Goal: Transaction & Acquisition: Purchase product/service

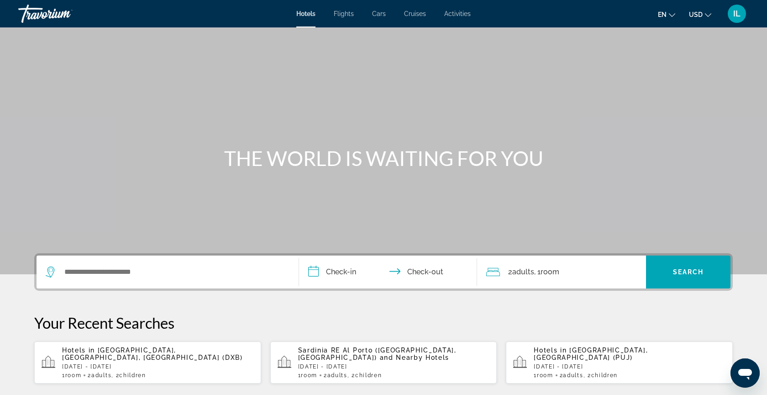
click at [742, 17] on div "IL" at bounding box center [737, 14] width 18 height 18
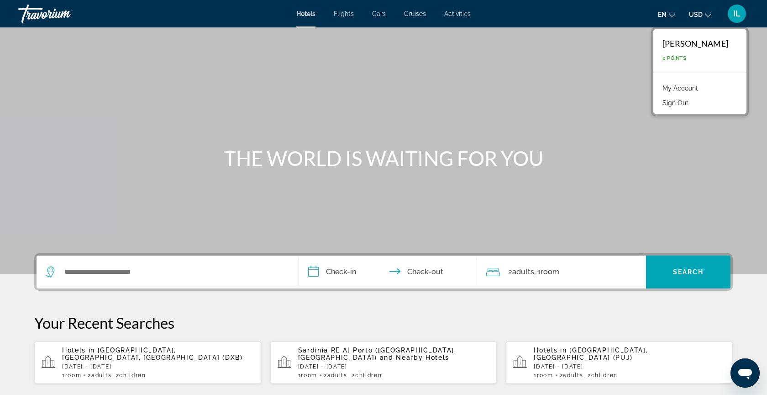
click at [698, 89] on link "My Account" at bounding box center [680, 88] width 45 height 12
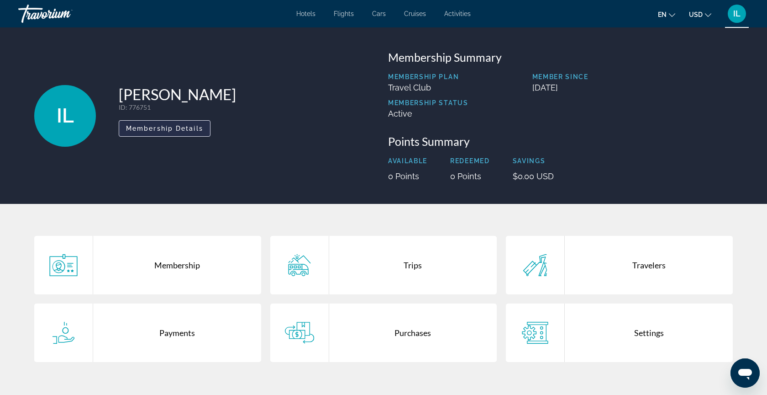
click at [190, 127] on span "Membership Details" at bounding box center [164, 128] width 77 height 7
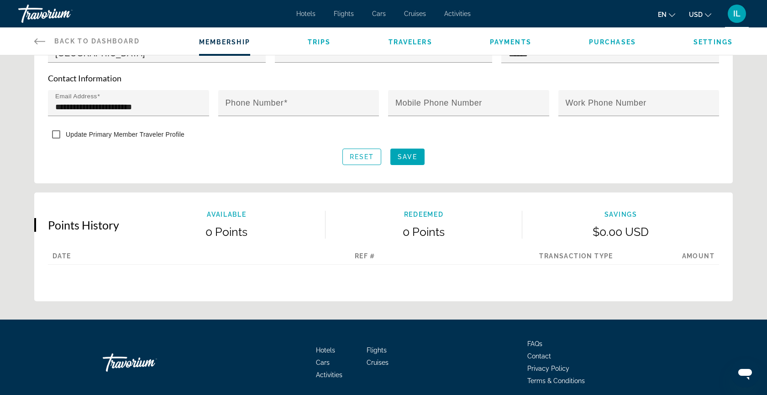
scroll to position [436, 0]
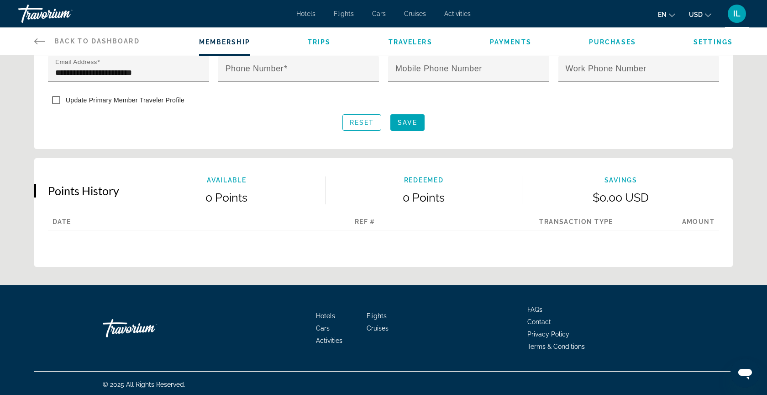
click at [38, 38] on icon "Main content" at bounding box center [39, 41] width 11 height 11
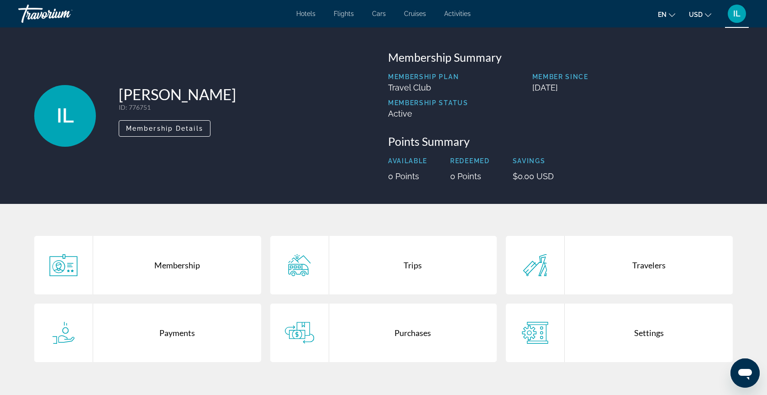
click at [306, 21] on div "Hotels Flights Cars Cruises Activities Hotels Flights Cars Cruises Activities e…" at bounding box center [383, 14] width 767 height 24
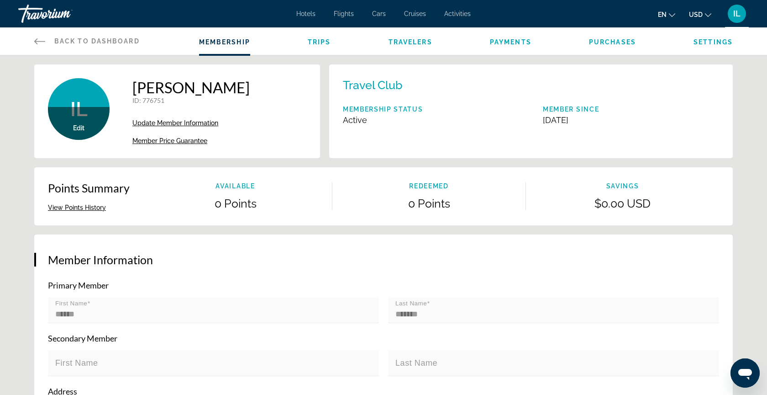
click at [34, 41] on icon "Main content" at bounding box center [39, 41] width 11 height 11
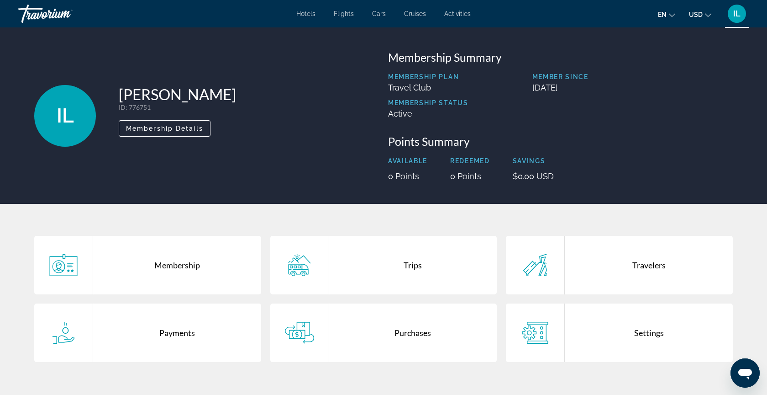
click at [32, 12] on div "Travorium" at bounding box center [63, 14] width 91 height 24
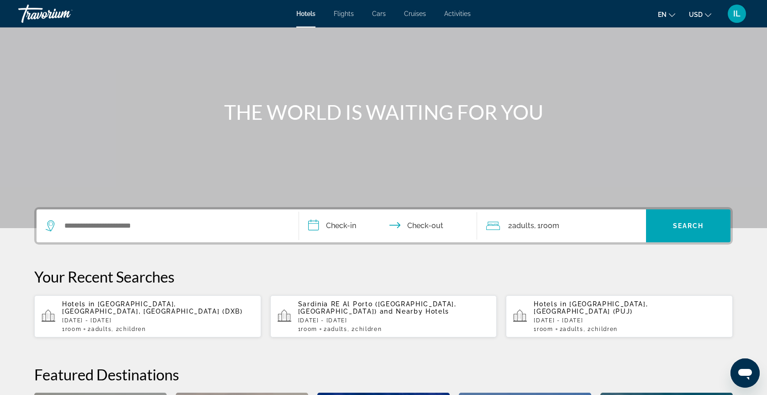
scroll to position [28, 0]
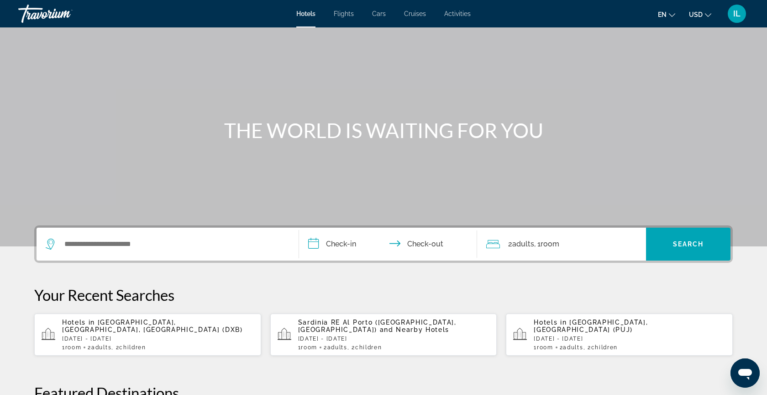
click at [343, 16] on span "Flights" at bounding box center [344, 13] width 20 height 7
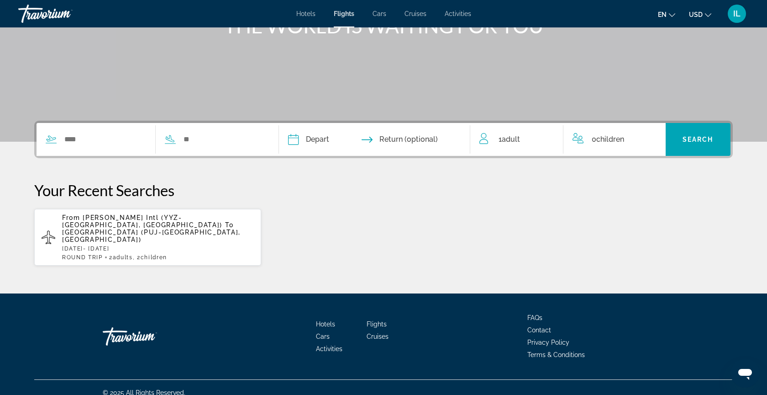
scroll to position [136, 0]
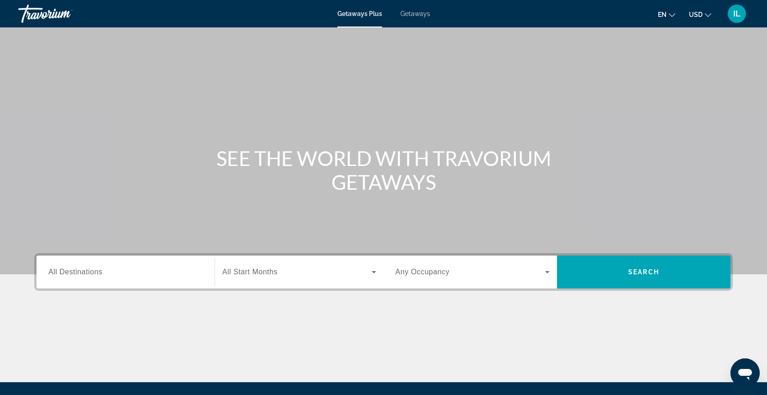
click at [264, 271] on span "All Start Months" at bounding box center [249, 272] width 55 height 8
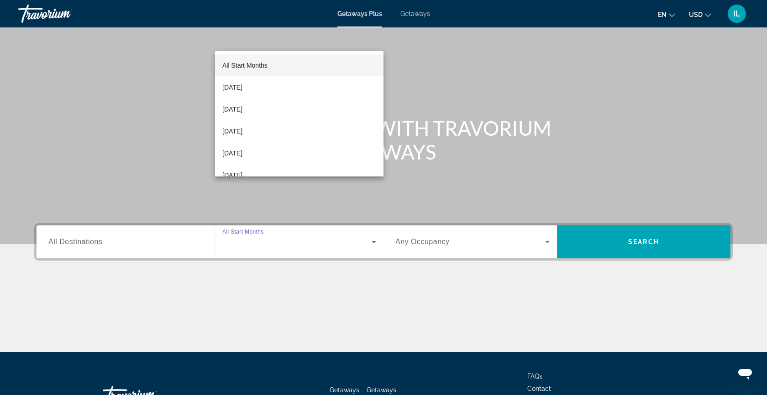
scroll to position [99, 0]
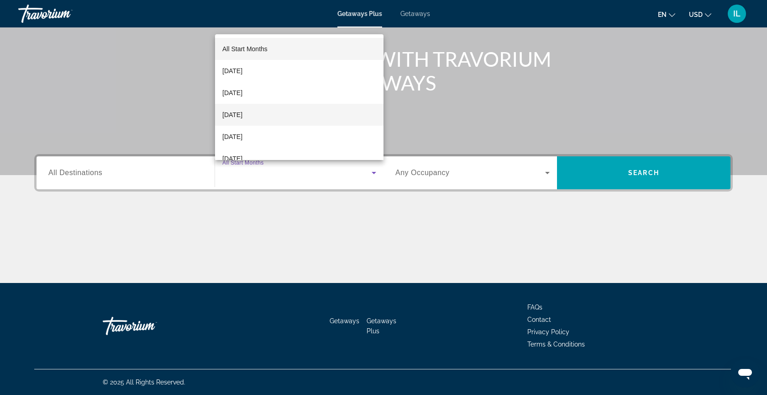
click at [243, 114] on span "[DATE]" at bounding box center [232, 114] width 20 height 11
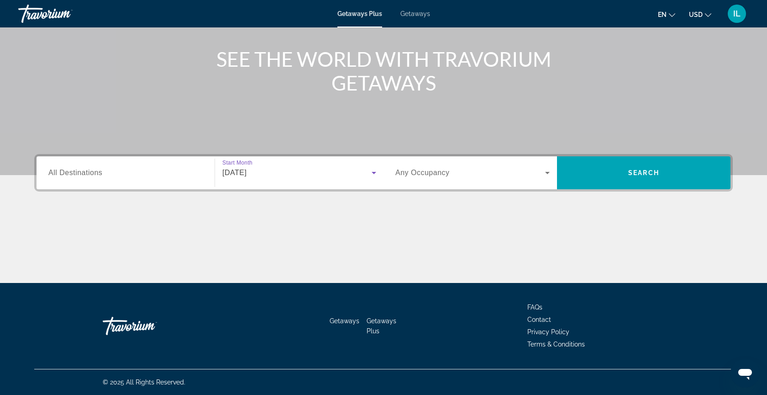
click at [148, 173] on input "Destination All Destinations" at bounding box center [125, 173] width 154 height 11
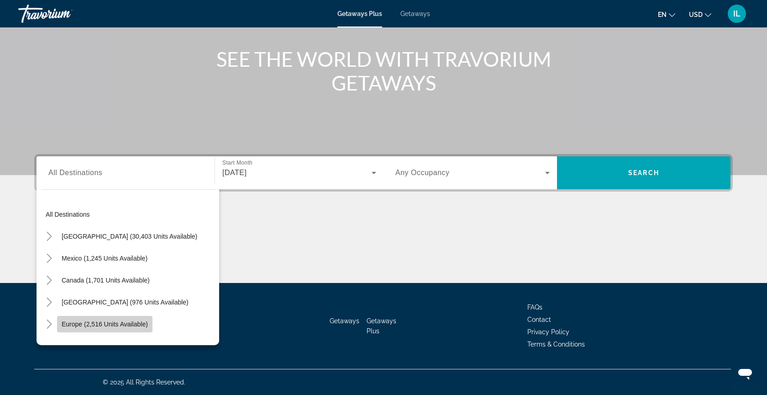
click at [126, 325] on span "Europe (2,516 units available)" at bounding box center [105, 323] width 86 height 7
type input "**********"
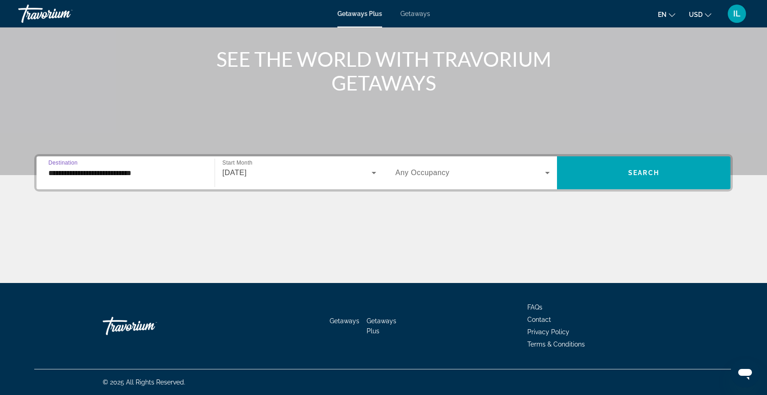
click at [544, 173] on icon "Search widget" at bounding box center [547, 172] width 11 height 11
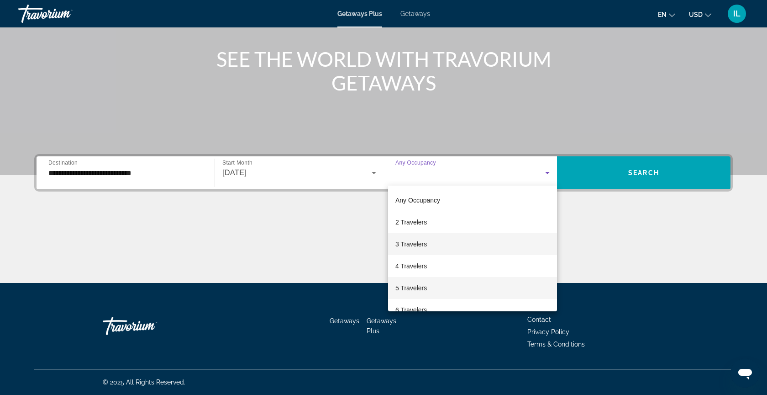
scroll to position [10, 0]
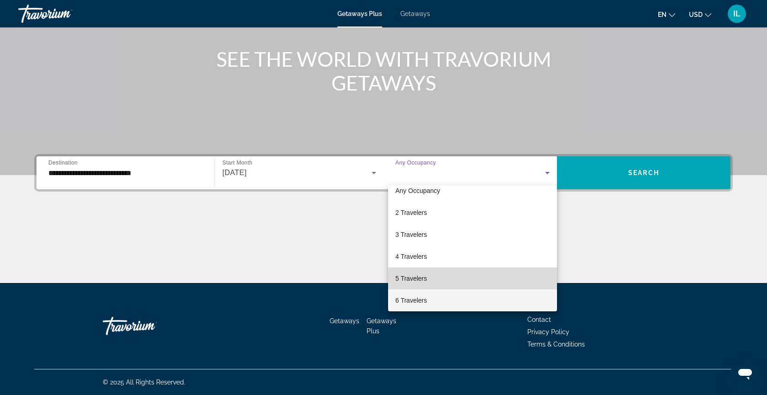
click at [438, 277] on mat-option "5 Travelers" at bounding box center [472, 278] width 169 height 22
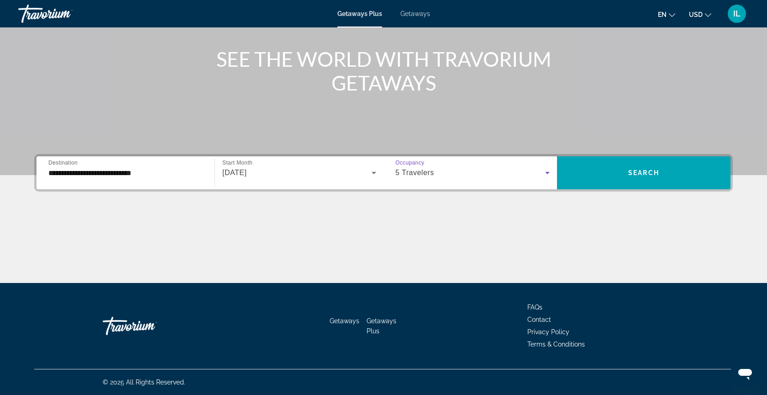
click at [511, 176] on div "5 Travelers" at bounding box center [471, 172] width 150 height 11
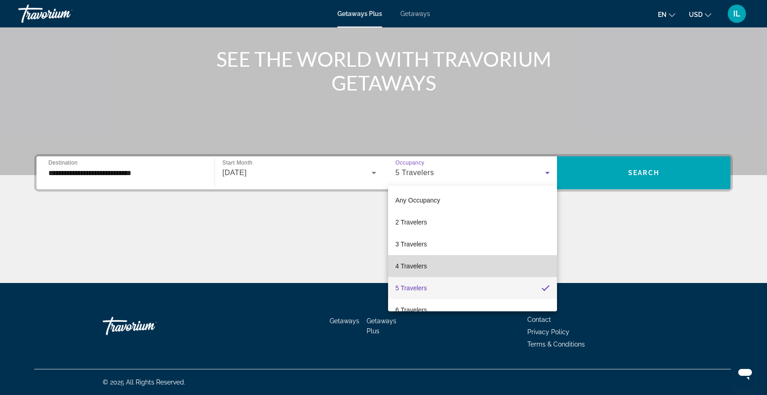
click at [433, 267] on mat-option "4 Travelers" at bounding box center [472, 266] width 169 height 22
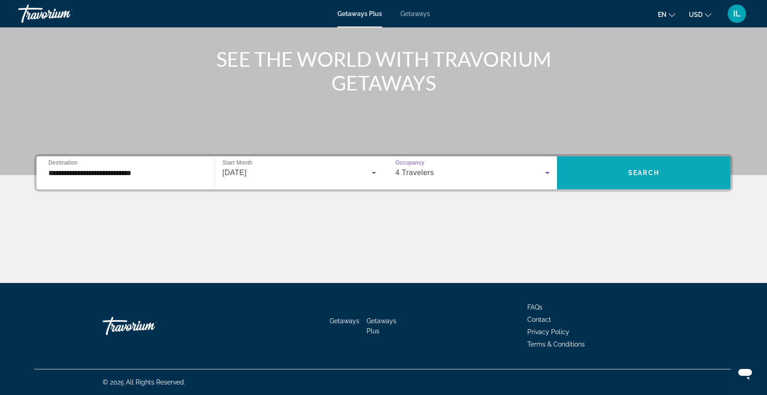
click at [637, 168] on span "Search widget" at bounding box center [644, 173] width 174 height 22
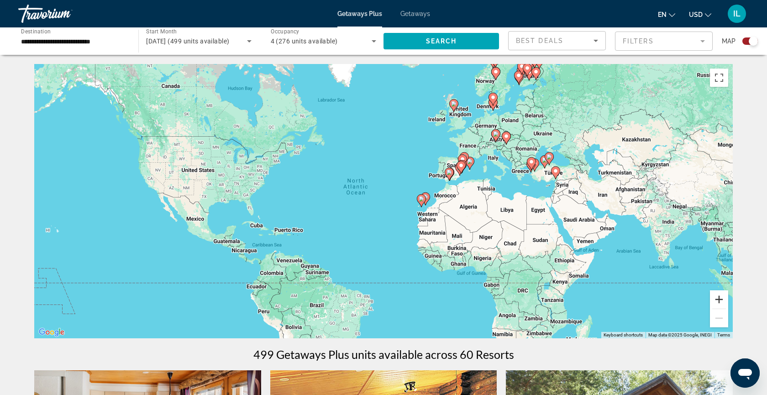
click at [723, 301] on button "Zoom in" at bounding box center [719, 299] width 18 height 18
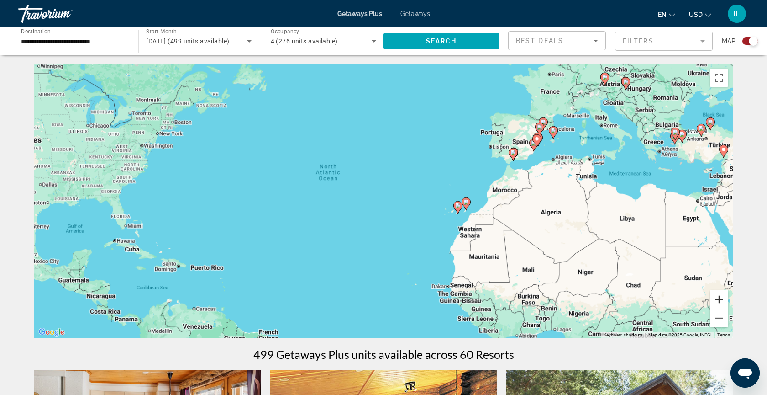
click at [723, 301] on button "Zoom in" at bounding box center [719, 299] width 18 height 18
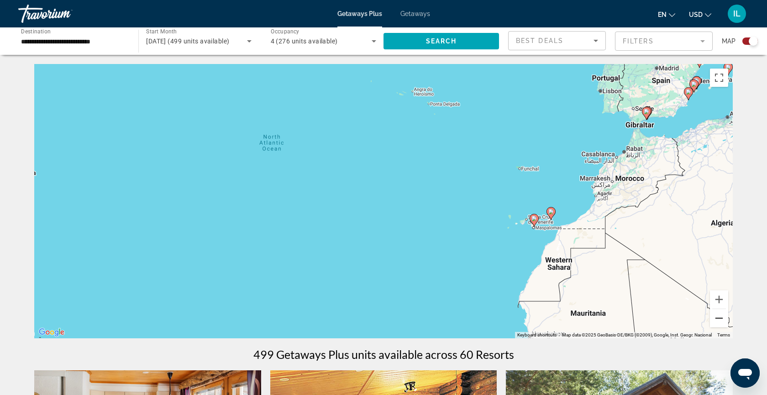
click at [718, 321] on button "Zoom out" at bounding box center [719, 318] width 18 height 18
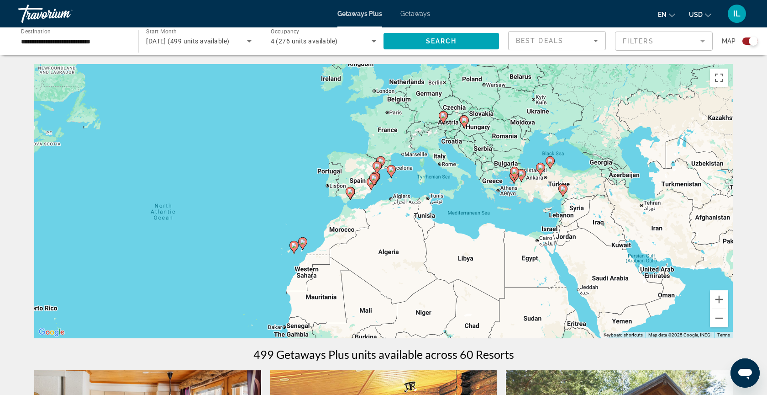
drag, startPoint x: 630, startPoint y: 183, endPoint x: 463, endPoint y: 222, distance: 172.3
click at [463, 222] on div "To activate drag with keyboard, press Alt + Enter. Once in keyboard drag state,…" at bounding box center [383, 201] width 699 height 274
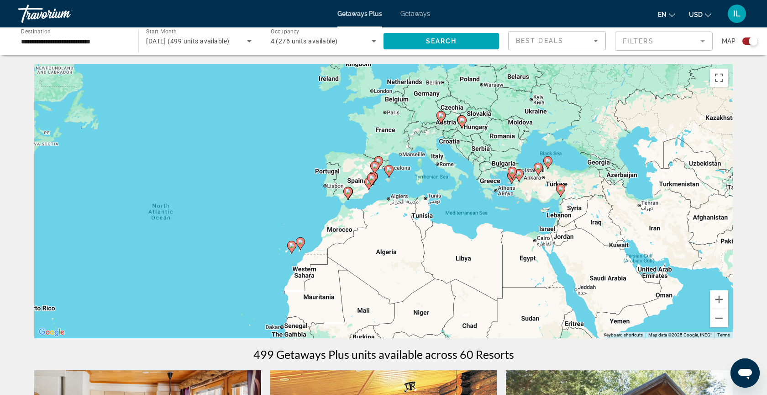
click at [391, 171] on image "Main content" at bounding box center [388, 169] width 5 height 5
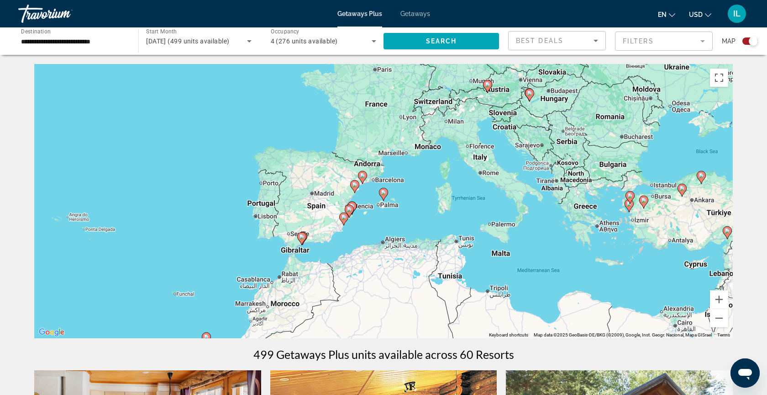
click at [344, 216] on image "Main content" at bounding box center [343, 216] width 5 height 5
type input "**********"
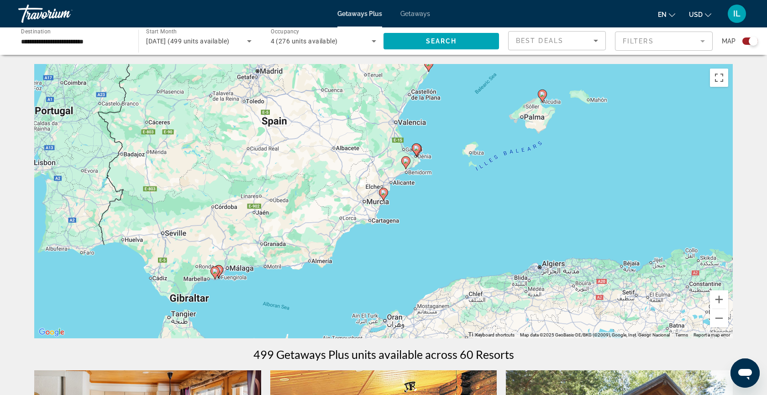
click at [216, 269] on image "Main content" at bounding box center [214, 270] width 5 height 5
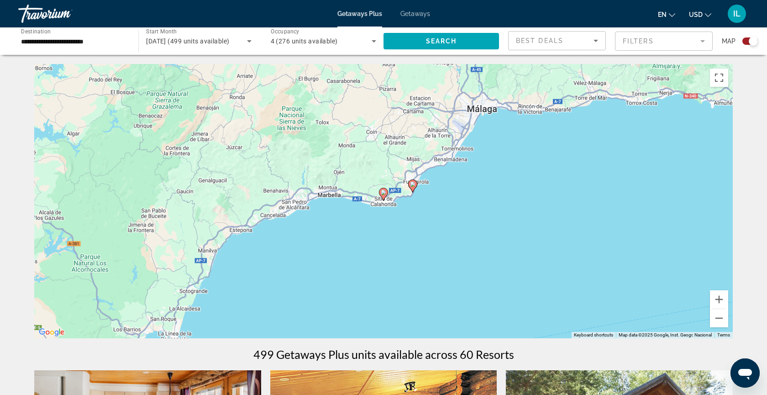
click at [415, 185] on image "Main content" at bounding box center [412, 183] width 5 height 5
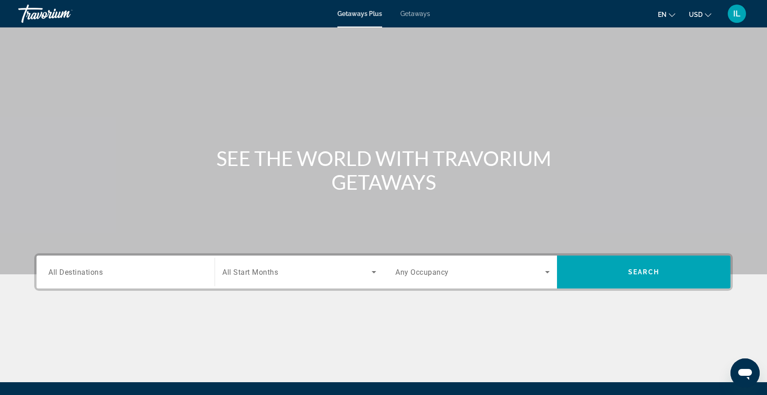
click at [73, 274] on span "All Destinations" at bounding box center [75, 271] width 54 height 9
click at [73, 274] on input "Destination All Destinations" at bounding box center [125, 272] width 154 height 11
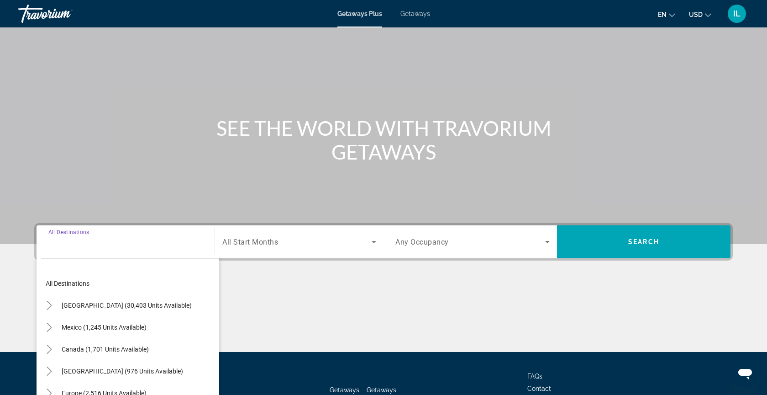
scroll to position [99, 0]
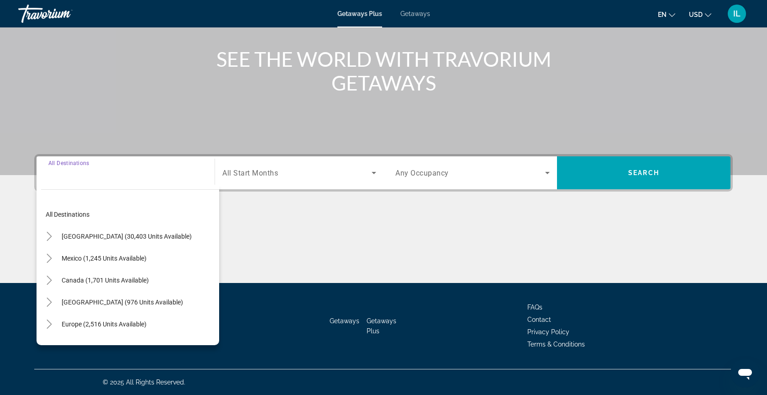
click at [105, 301] on span "Caribbean & Atlantic Islands (976 units available)" at bounding box center [122, 301] width 121 height 7
type input "**********"
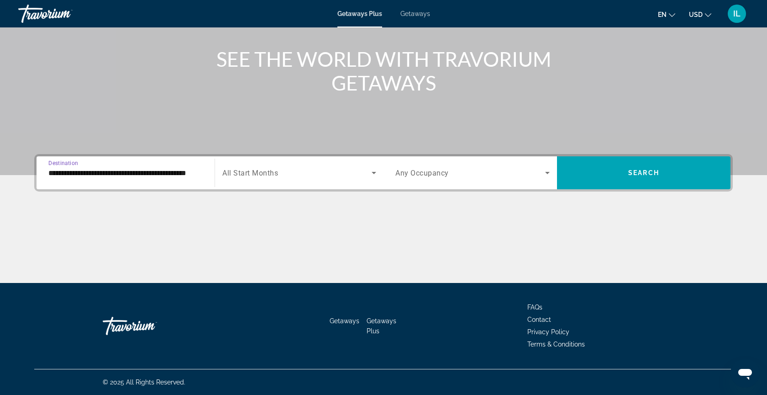
click at [451, 174] on span "Search widget" at bounding box center [471, 172] width 150 height 11
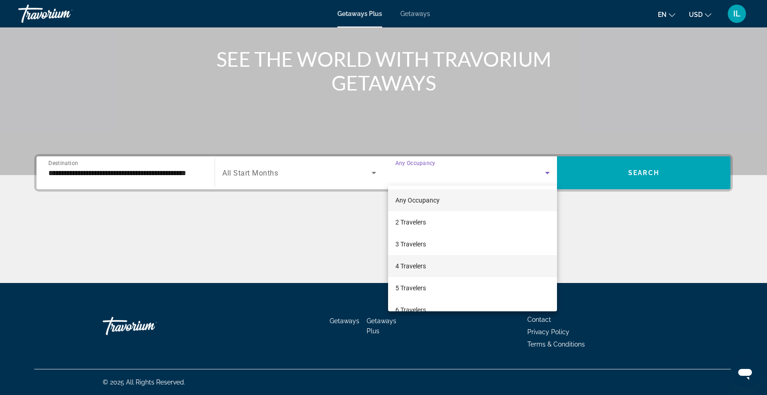
click at [427, 262] on mat-option "4 Travelers" at bounding box center [472, 266] width 169 height 22
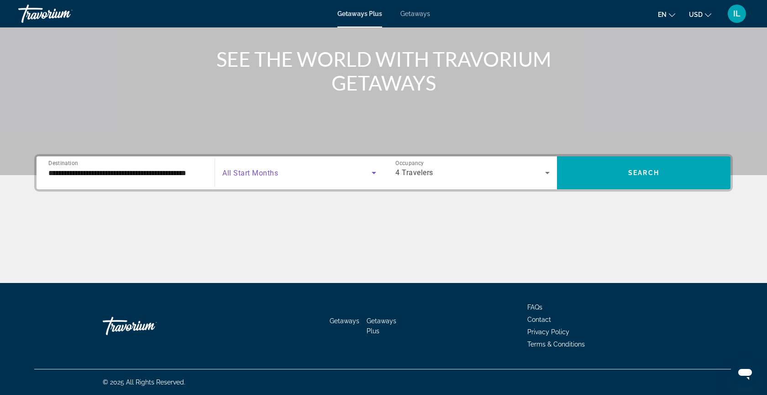
click at [319, 173] on span "Search widget" at bounding box center [296, 172] width 149 height 11
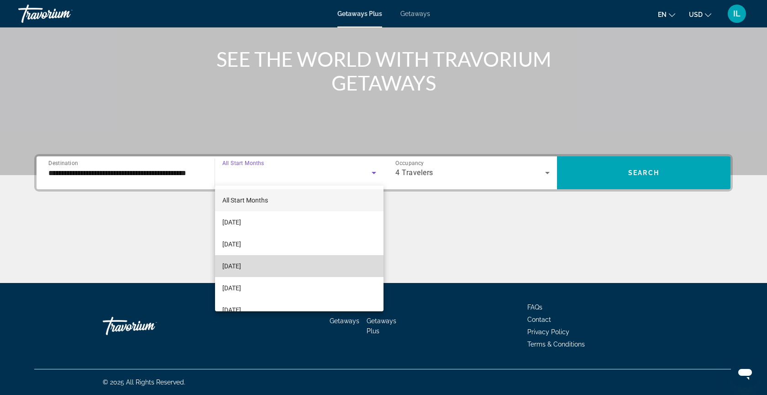
click at [241, 263] on span "November 2025" at bounding box center [231, 265] width 19 height 11
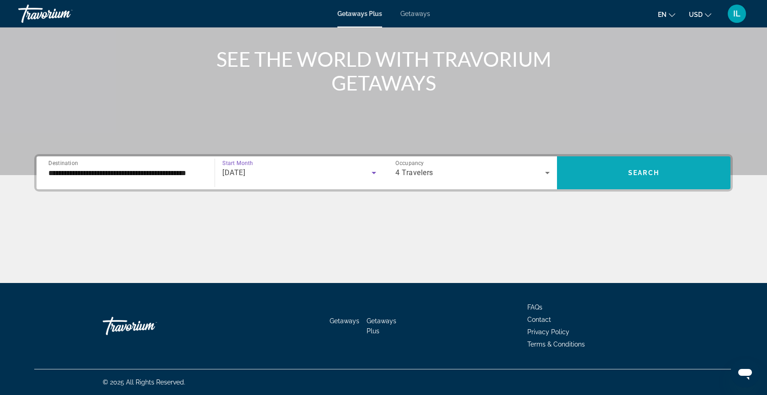
click at [656, 177] on span "Search widget" at bounding box center [644, 173] width 174 height 22
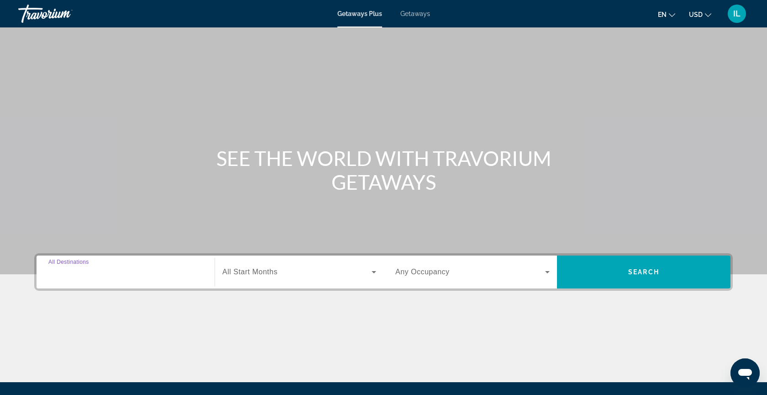
click at [174, 269] on input "Destination All Destinations" at bounding box center [125, 272] width 154 height 11
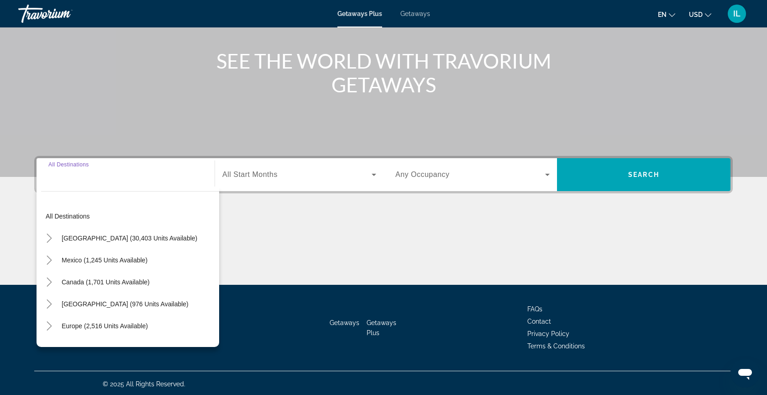
scroll to position [99, 0]
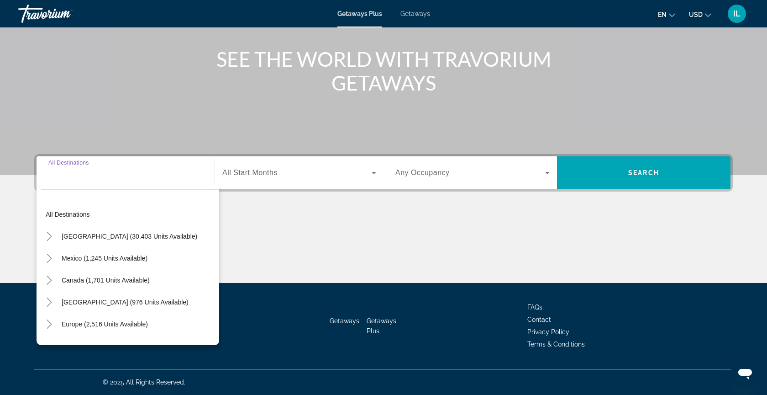
click at [91, 182] on div "Search widget" at bounding box center [125, 173] width 154 height 26
click at [62, 181] on div "Search widget" at bounding box center [125, 173] width 154 height 26
click at [84, 238] on span "United States (30,403 units available)" at bounding box center [130, 235] width 136 height 7
type input "**********"
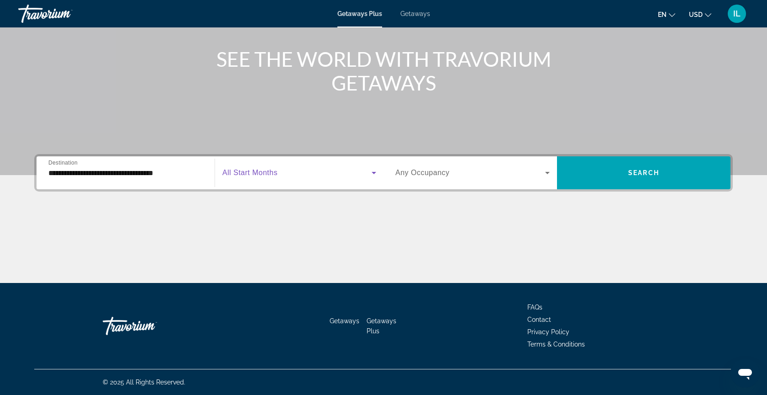
click at [331, 172] on span "Search widget" at bounding box center [296, 172] width 149 height 11
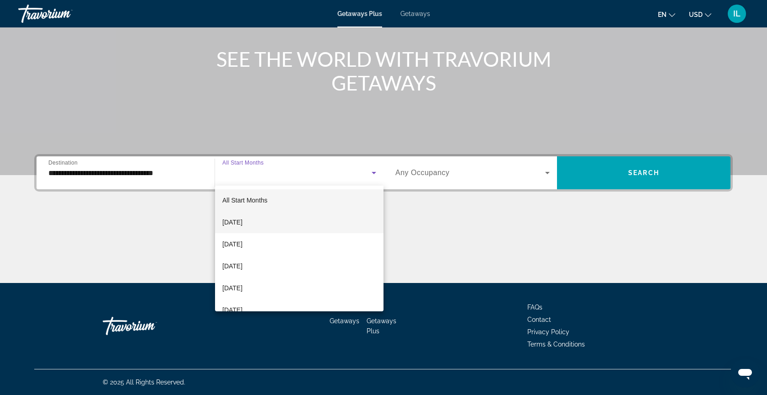
click at [303, 214] on mat-option "September 2025" at bounding box center [299, 222] width 169 height 22
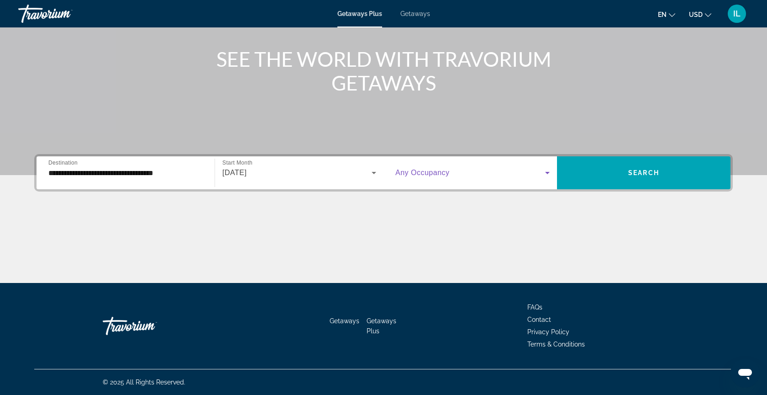
click at [461, 172] on span "Search widget" at bounding box center [471, 172] width 150 height 11
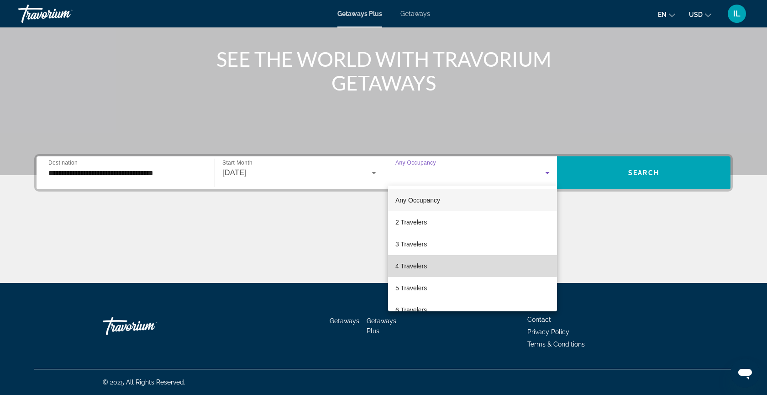
click at [436, 265] on mat-option "4 Travelers" at bounding box center [472, 266] width 169 height 22
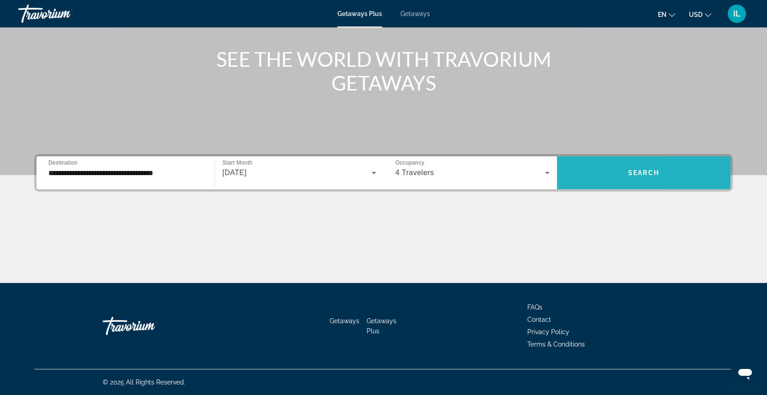
click at [584, 185] on span "Search widget" at bounding box center [644, 172] width 174 height 33
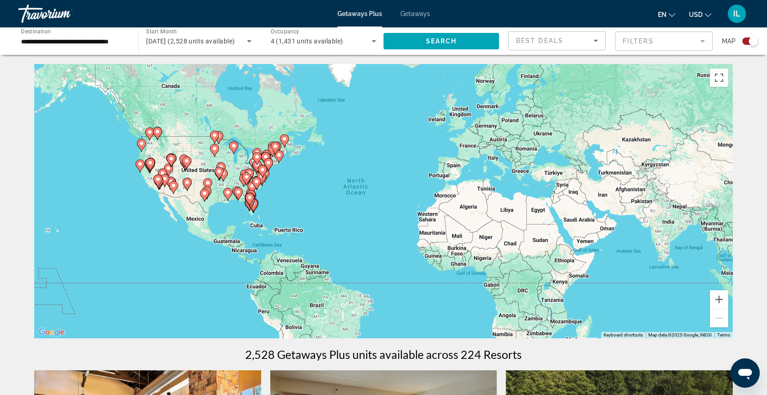
click at [255, 206] on icon "Main content" at bounding box center [253, 205] width 8 height 12
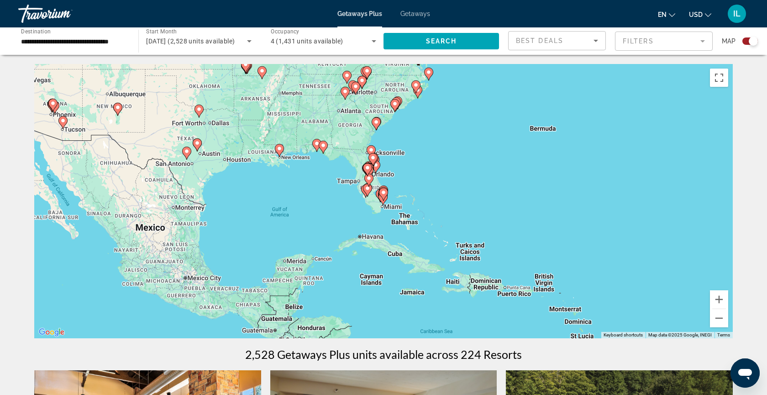
click at [385, 197] on icon "Main content" at bounding box center [384, 194] width 8 height 12
type input "**********"
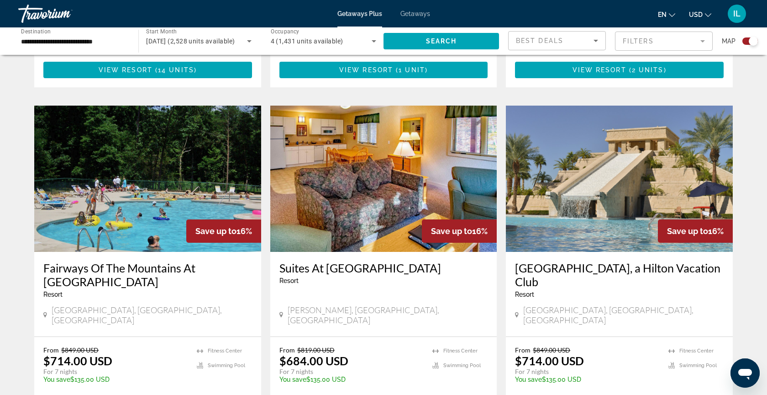
scroll to position [1302, 0]
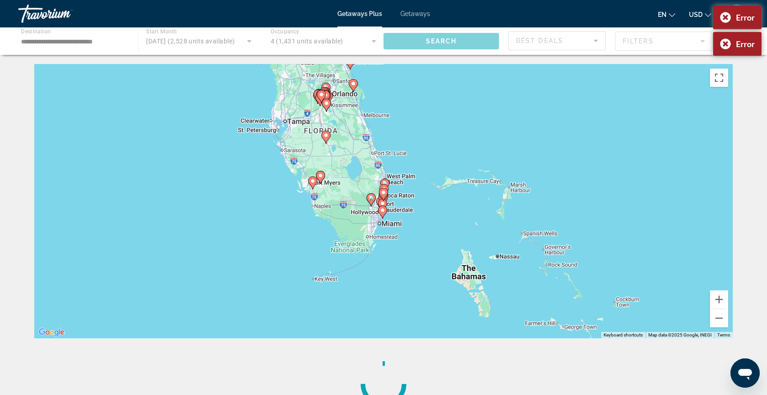
click at [67, 42] on div "Main content" at bounding box center [383, 40] width 767 height 27
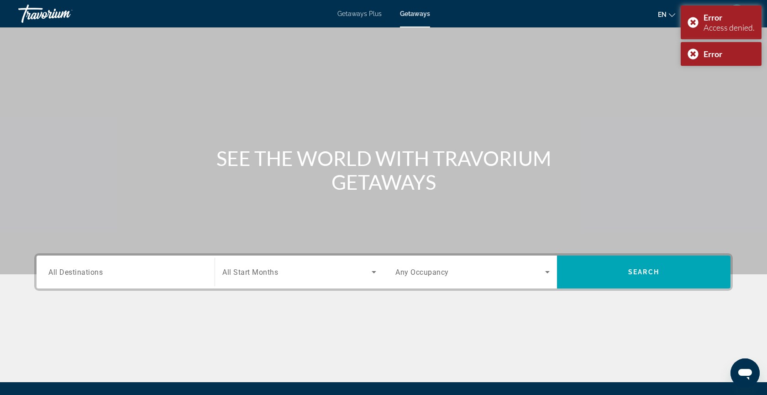
click at [90, 272] on span "All Destinations" at bounding box center [75, 271] width 54 height 9
click at [90, 272] on input "Destination All Destinations" at bounding box center [125, 272] width 154 height 11
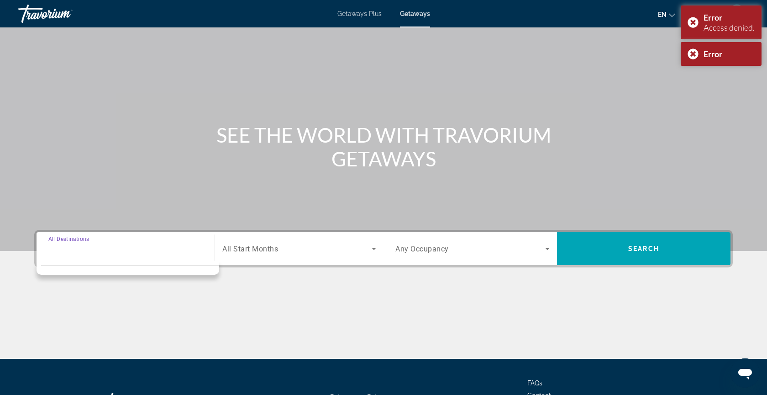
scroll to position [99, 0]
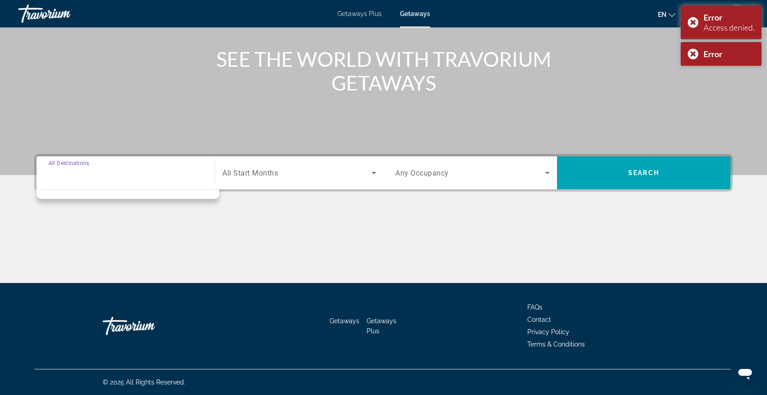
click at [90, 176] on input "Destination All Destinations" at bounding box center [125, 173] width 154 height 11
click at [88, 181] on div "Search widget" at bounding box center [125, 173] width 154 height 26
click at [89, 181] on div "Search widget" at bounding box center [125, 173] width 154 height 26
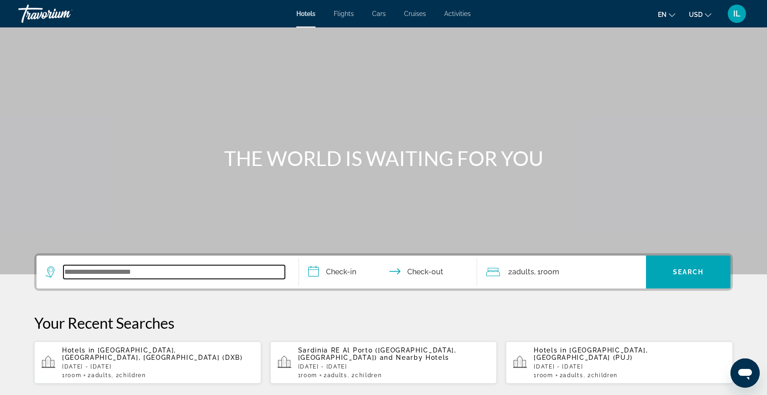
click at [106, 269] on input "Search widget" at bounding box center [174, 272] width 222 height 14
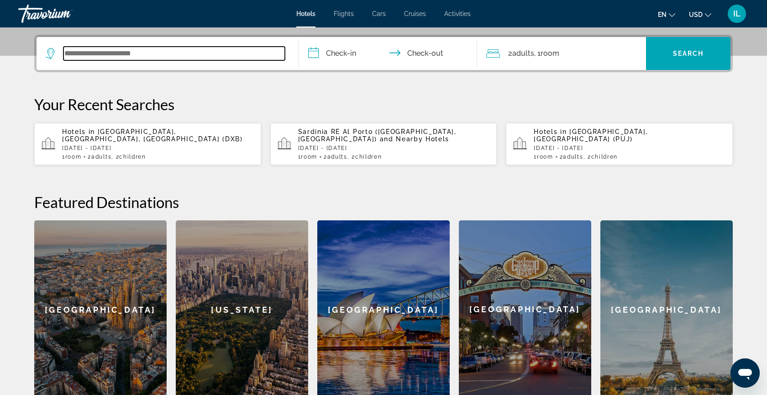
scroll to position [223, 0]
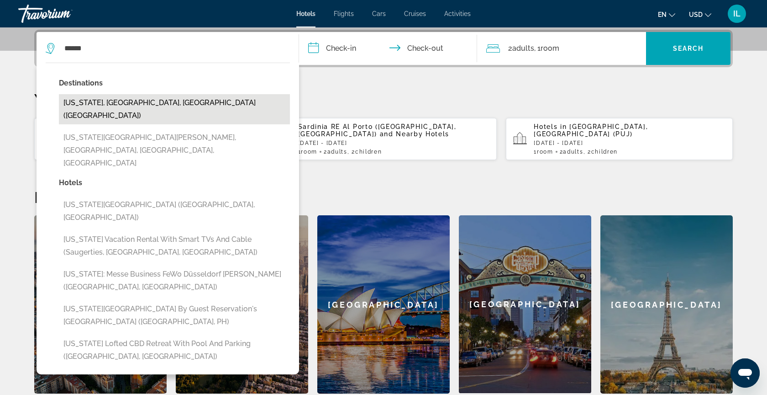
click at [111, 109] on button "[US_STATE], [GEOGRAPHIC_DATA], [GEOGRAPHIC_DATA] ([GEOGRAPHIC_DATA])" at bounding box center [174, 109] width 231 height 30
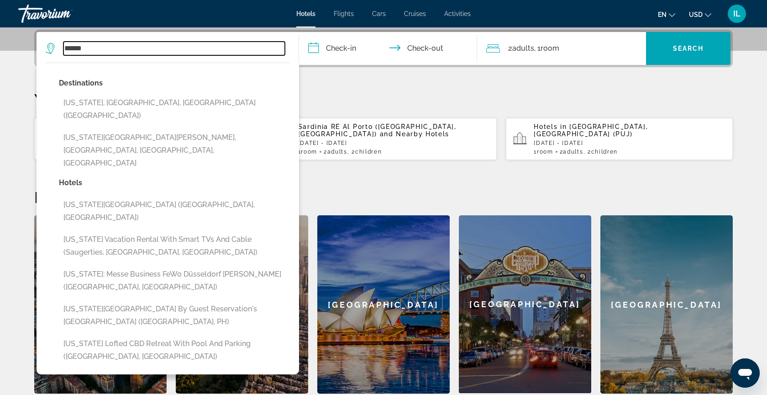
type input "**********"
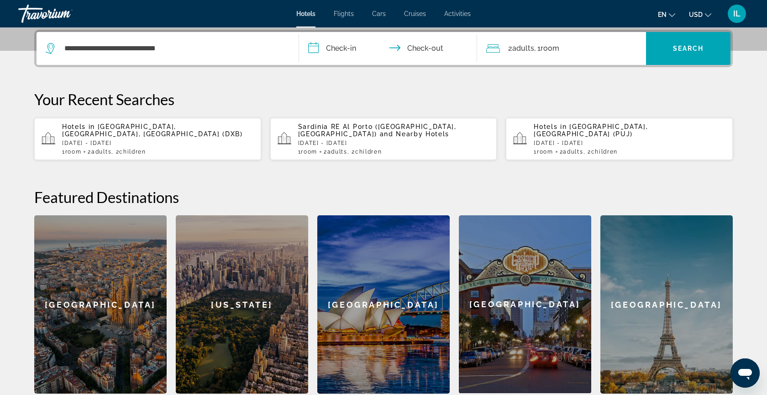
click at [345, 54] on input "**********" at bounding box center [390, 50] width 182 height 36
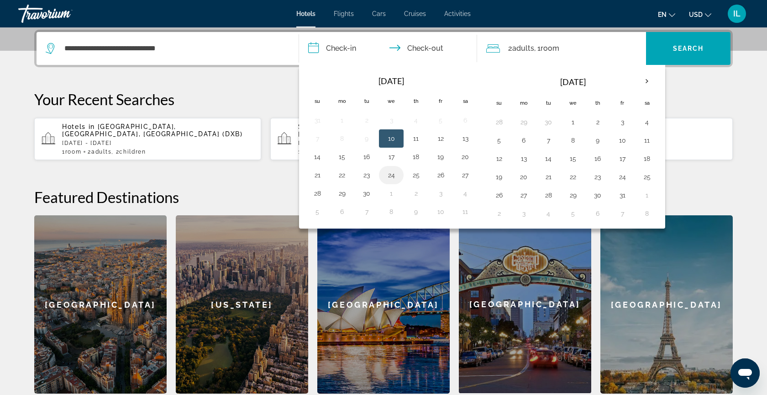
click at [394, 175] on button "24" at bounding box center [391, 175] width 15 height 13
click at [419, 174] on button "25" at bounding box center [416, 175] width 15 height 13
type input "**********"
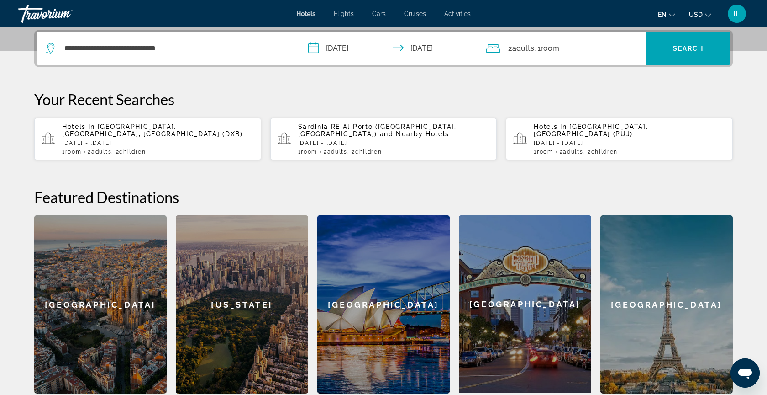
click at [537, 53] on span ", 1 Room rooms" at bounding box center [546, 48] width 25 height 13
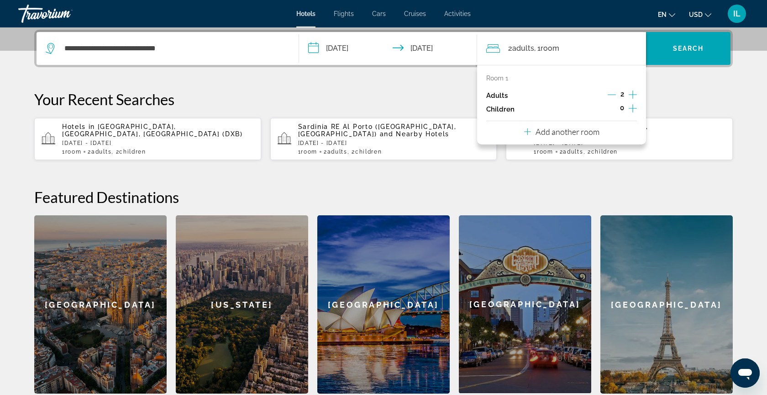
click at [635, 108] on icon "Increment children" at bounding box center [633, 108] width 8 height 8
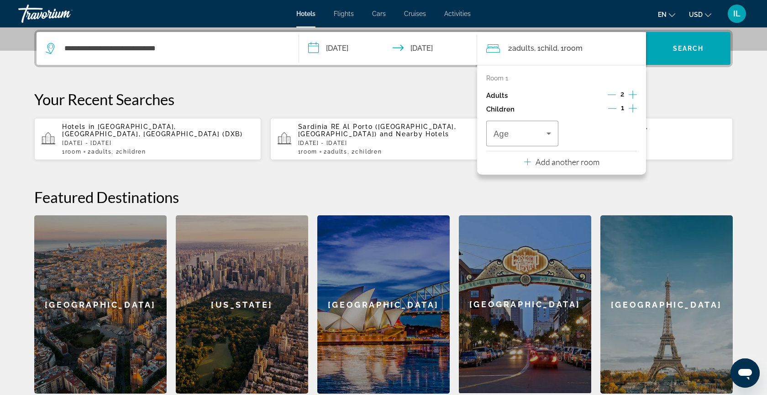
click at [635, 108] on icon "Increment children" at bounding box center [633, 108] width 8 height 8
click at [684, 50] on span "Search" at bounding box center [688, 48] width 31 height 7
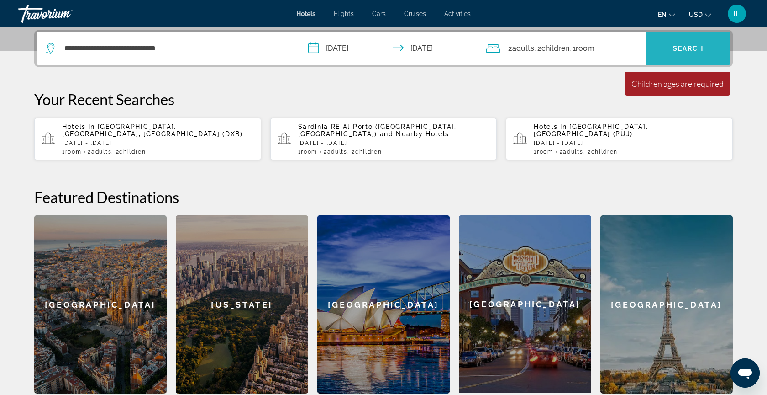
click at [684, 50] on span "Search" at bounding box center [688, 48] width 31 height 7
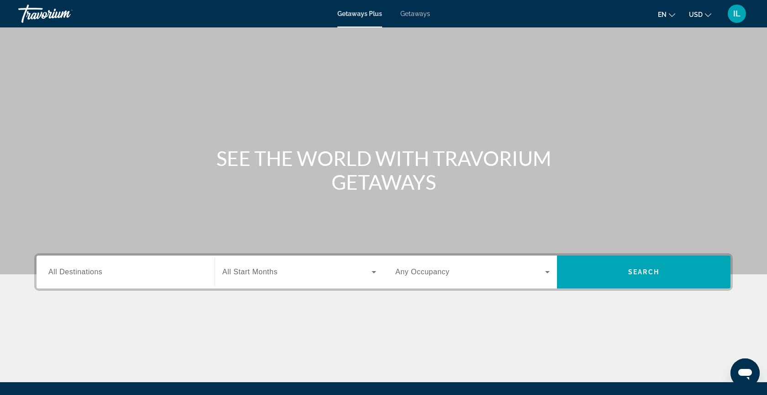
click at [124, 280] on div "Search widget" at bounding box center [125, 272] width 154 height 26
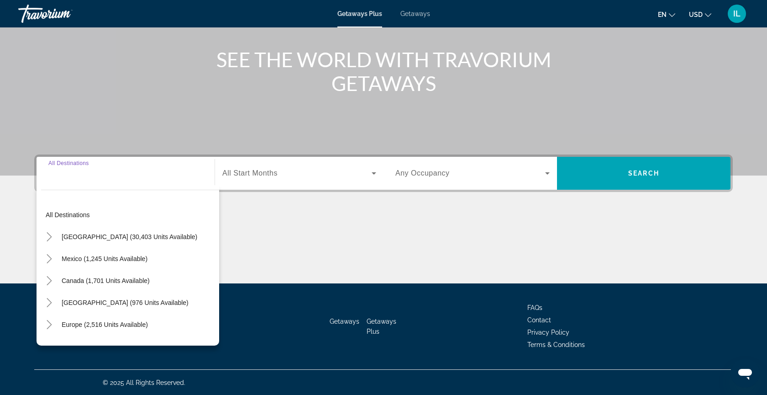
scroll to position [99, 0]
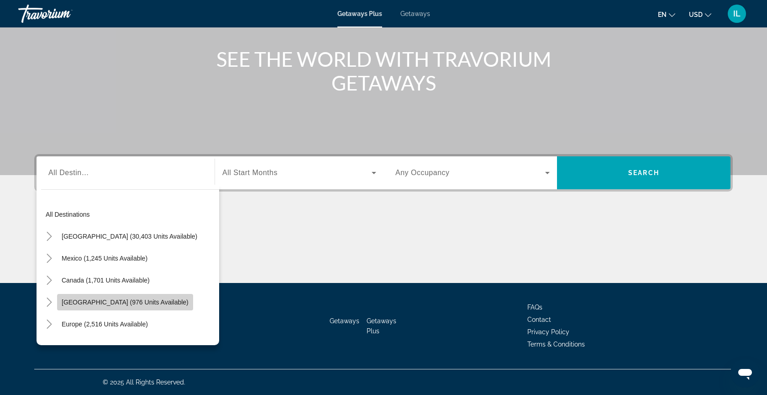
click at [135, 304] on span "Caribbean & Atlantic Islands (976 units available)" at bounding box center [125, 301] width 127 height 7
type input "**********"
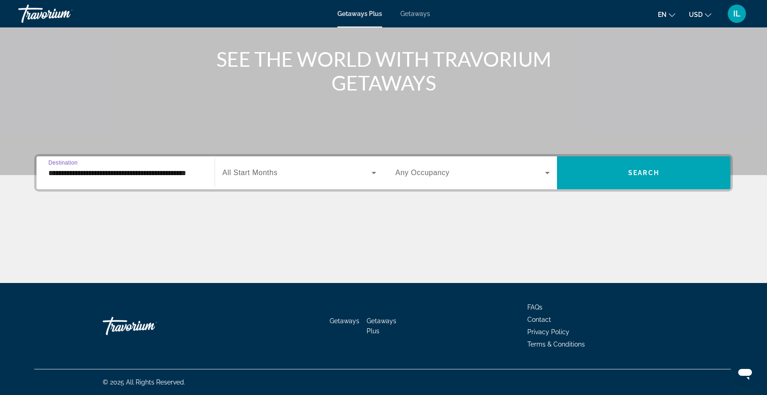
click at [372, 174] on icon "Search widget" at bounding box center [374, 172] width 11 height 11
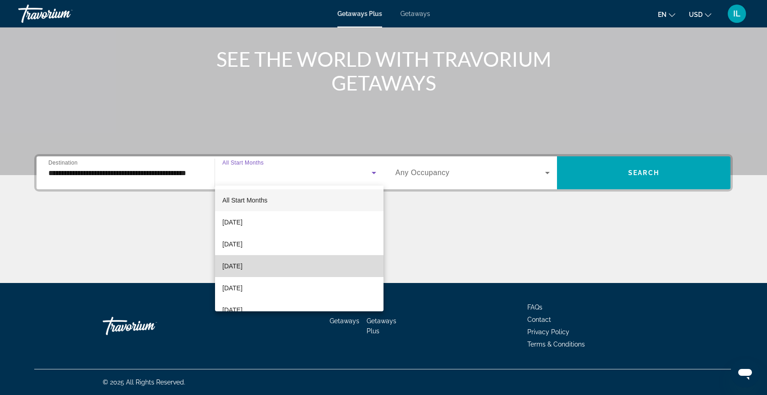
click at [272, 265] on mat-option "November 2025" at bounding box center [299, 266] width 169 height 22
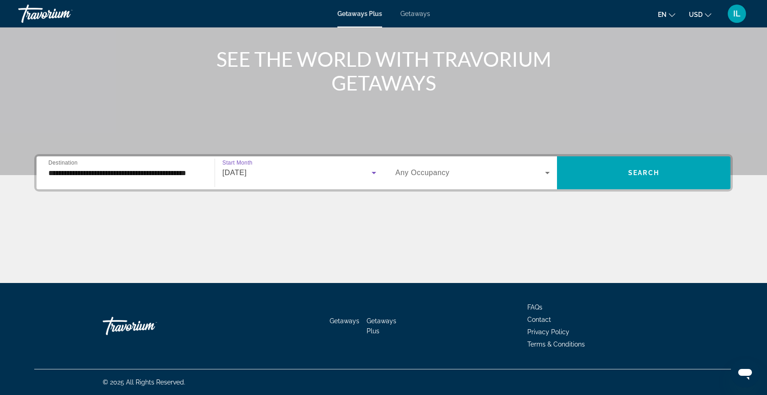
click at [547, 175] on icon "Search widget" at bounding box center [547, 172] width 11 height 11
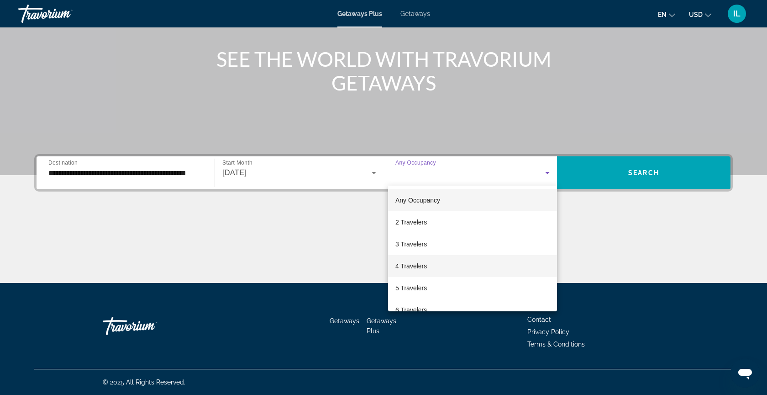
click at [432, 269] on mat-option "4 Travelers" at bounding box center [472, 266] width 169 height 22
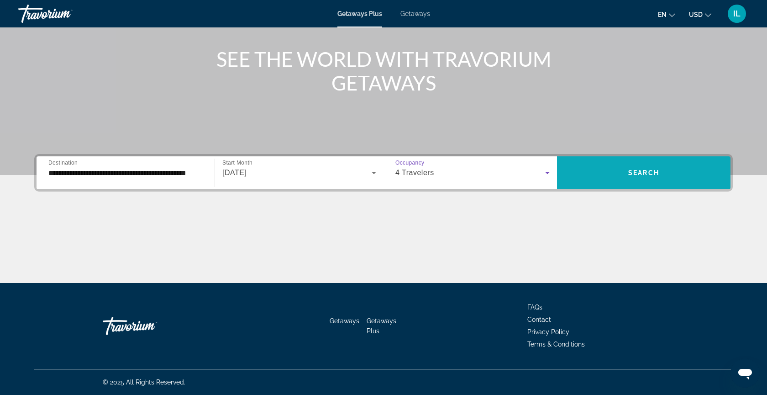
click at [604, 173] on span "Search widget" at bounding box center [644, 173] width 174 height 22
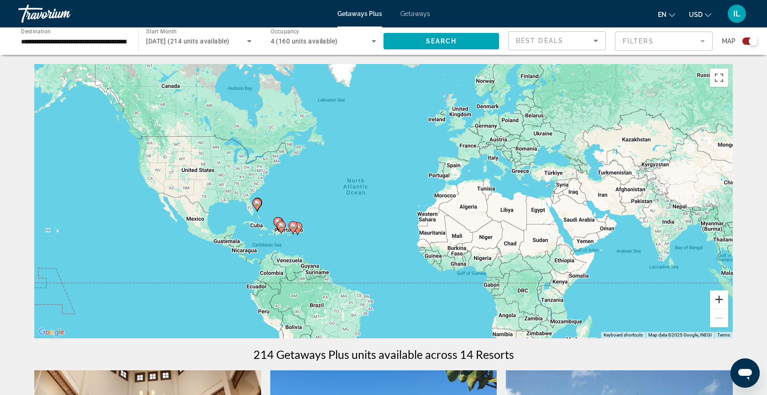
click at [718, 297] on button "Zoom in" at bounding box center [719, 299] width 18 height 18
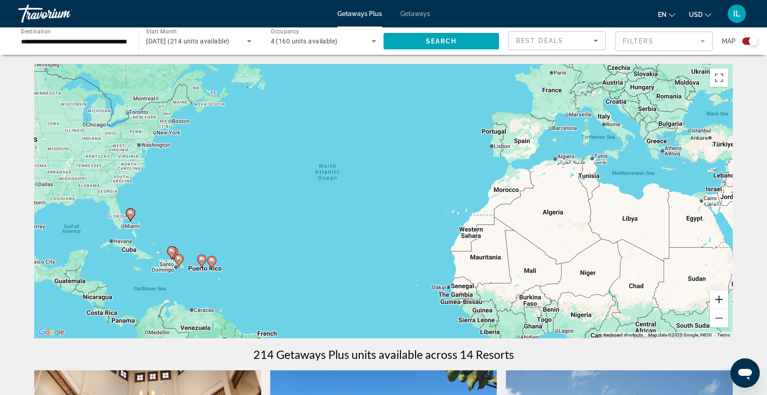
click at [718, 298] on button "Zoom in" at bounding box center [719, 299] width 18 height 18
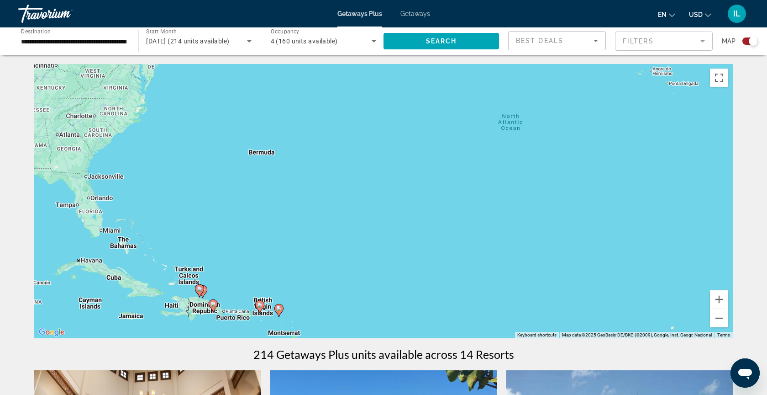
drag, startPoint x: 337, startPoint y: 254, endPoint x: 573, endPoint y: 235, distance: 236.5
click at [573, 234] on div "To activate drag with keyboard, press Alt + Enter. Once in keyboard drag state,…" at bounding box center [383, 201] width 699 height 274
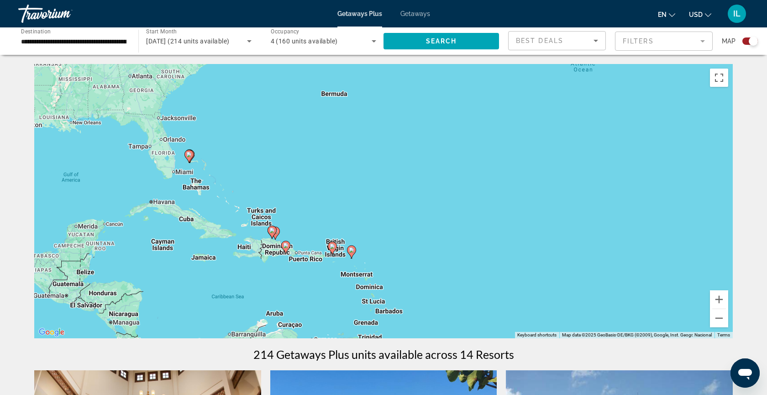
drag, startPoint x: 451, startPoint y: 231, endPoint x: 528, endPoint y: 166, distance: 100.8
click at [529, 166] on div "To activate drag with keyboard, press Alt + Enter. Once in keyboard drag state,…" at bounding box center [383, 201] width 699 height 274
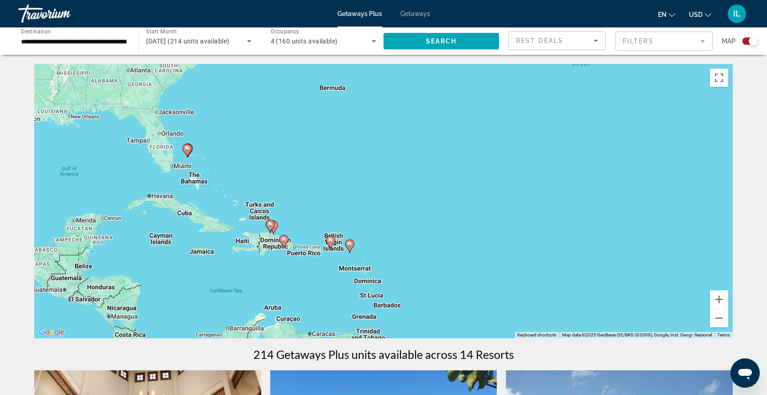
click at [188, 148] on image "Main content" at bounding box center [187, 148] width 5 height 5
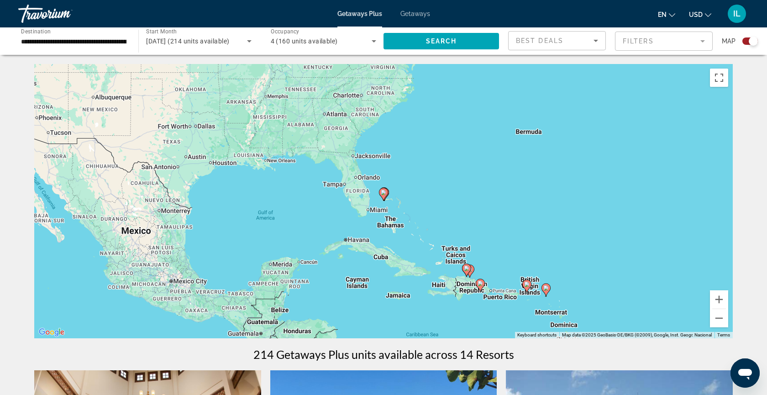
click at [385, 195] on image "Main content" at bounding box center [383, 192] width 5 height 5
type input "**********"
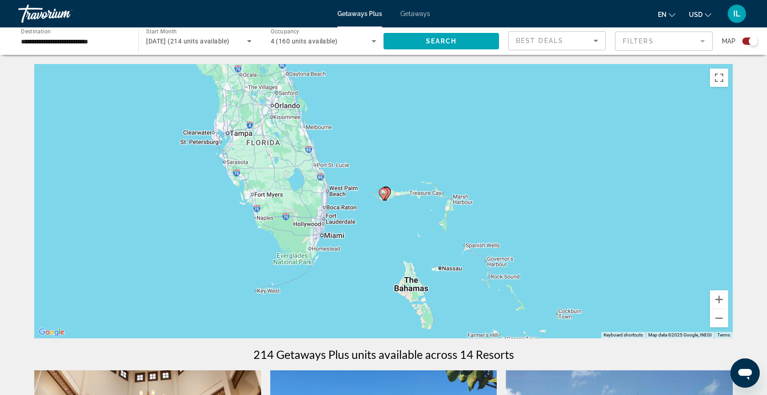
click at [385, 195] on icon "Main content" at bounding box center [384, 194] width 8 height 12
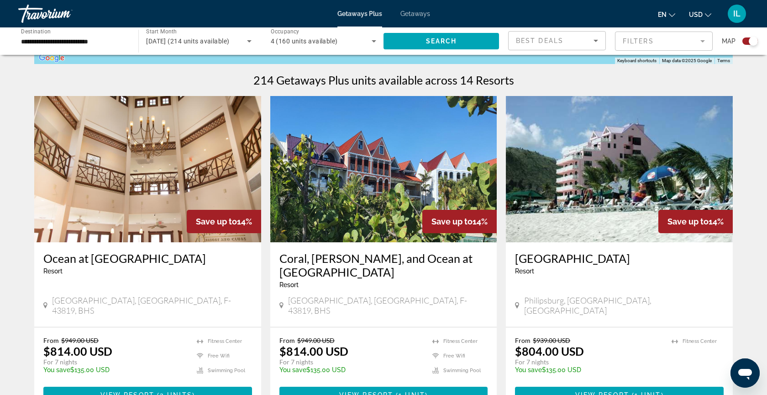
scroll to position [292, 0]
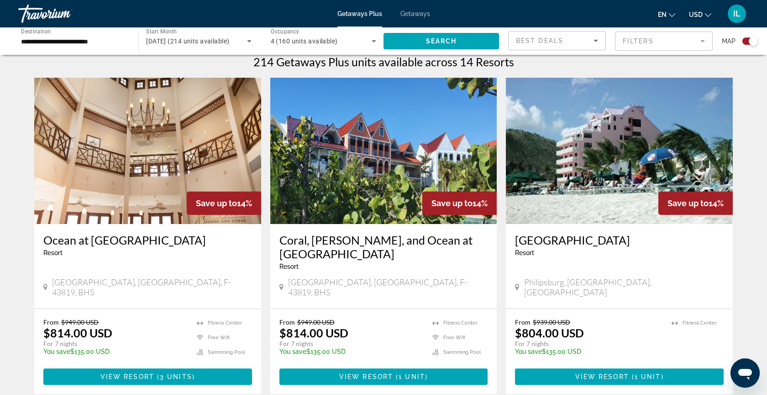
click at [337, 238] on h3 "Coral, Marlin, and Ocean at Taino Beach Resort" at bounding box center [384, 246] width 209 height 27
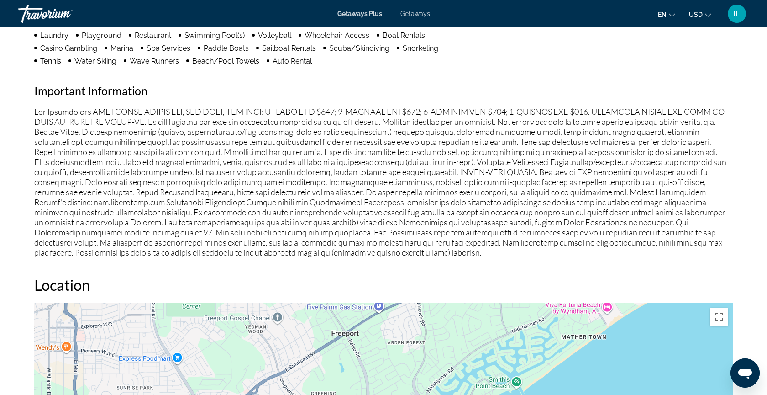
scroll to position [806, 0]
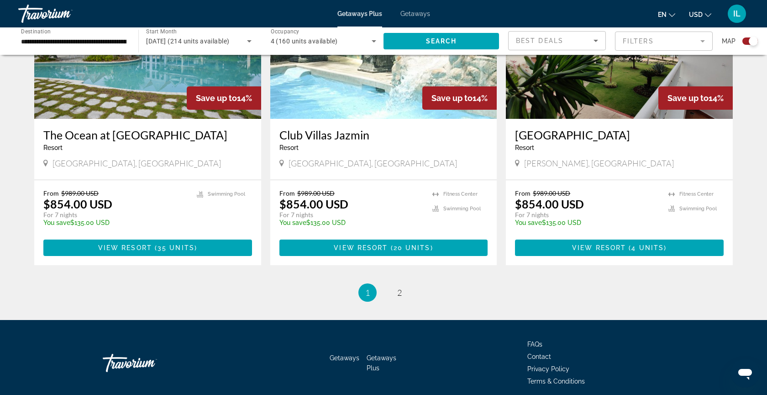
scroll to position [1380, 0]
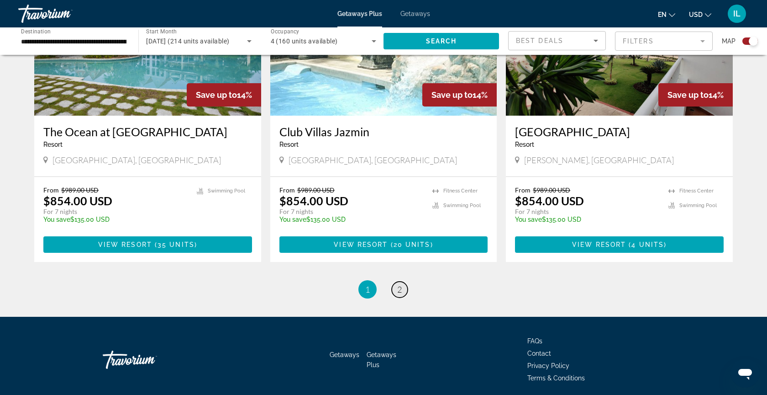
click at [396, 281] on link "page 2" at bounding box center [400, 289] width 16 height 16
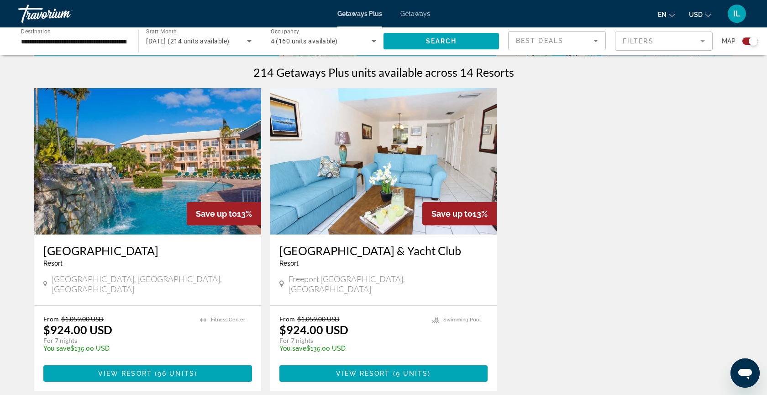
scroll to position [292, 0]
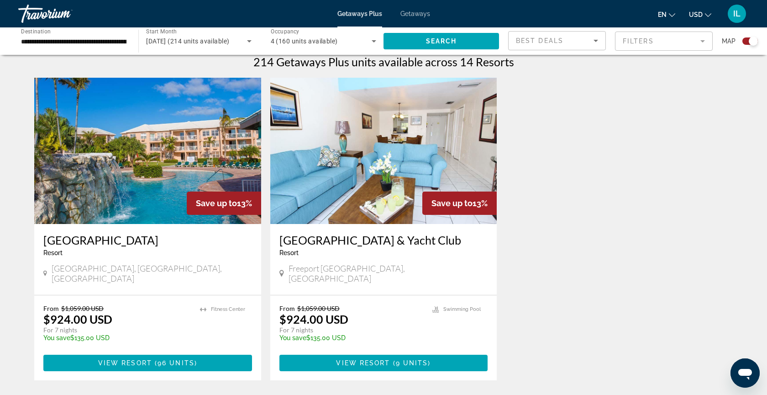
click at [90, 236] on h3 "Island Seas Resort" at bounding box center [147, 240] width 209 height 14
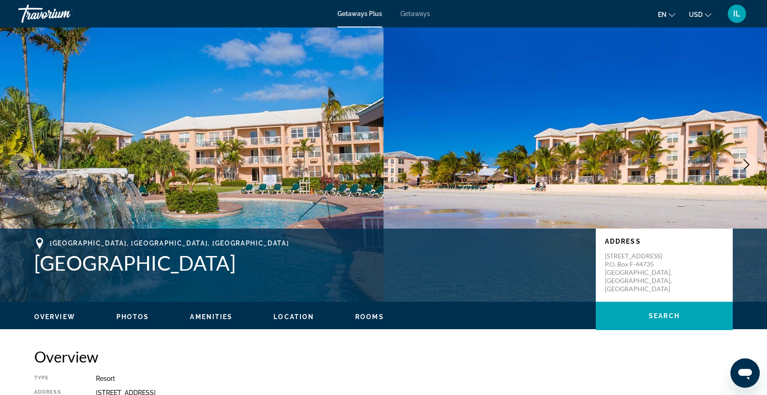
click at [386, 373] on div "Overview Type Resort All-Inclusive No All-Inclusive Address 123 Silver Point Dr…" at bounding box center [383, 395] width 699 height 96
drag, startPoint x: 206, startPoint y: 264, endPoint x: 36, endPoint y: 259, distance: 170.4
click at [36, 259] on h1 "Island Seas Resort" at bounding box center [310, 263] width 553 height 24
click at [55, 263] on h1 "Island Seas Resort" at bounding box center [310, 263] width 553 height 24
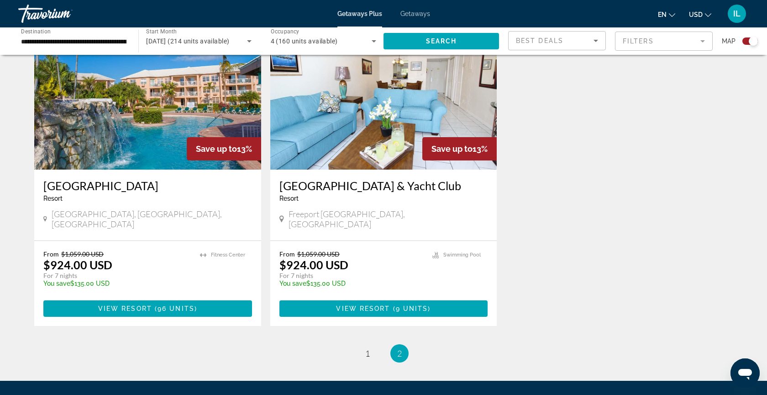
scroll to position [347, 0]
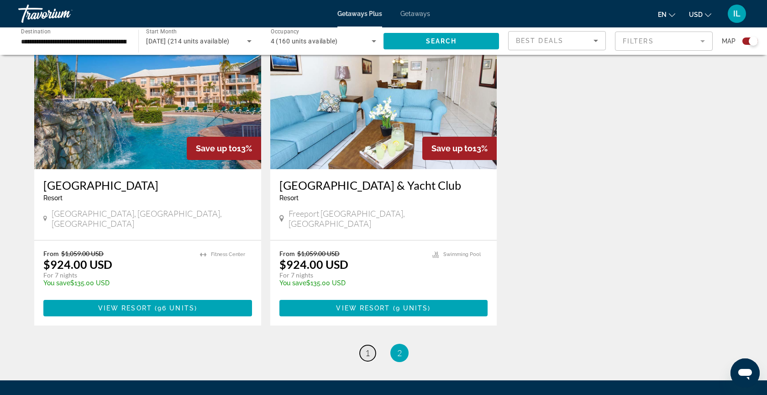
click at [370, 348] on span "1" at bounding box center [367, 353] width 5 height 10
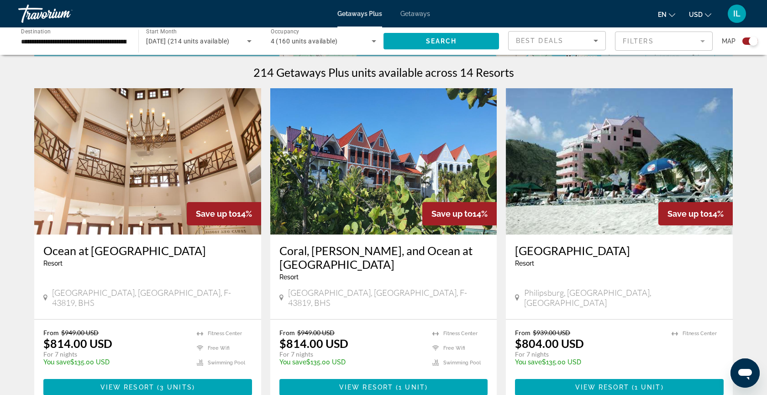
scroll to position [292, 0]
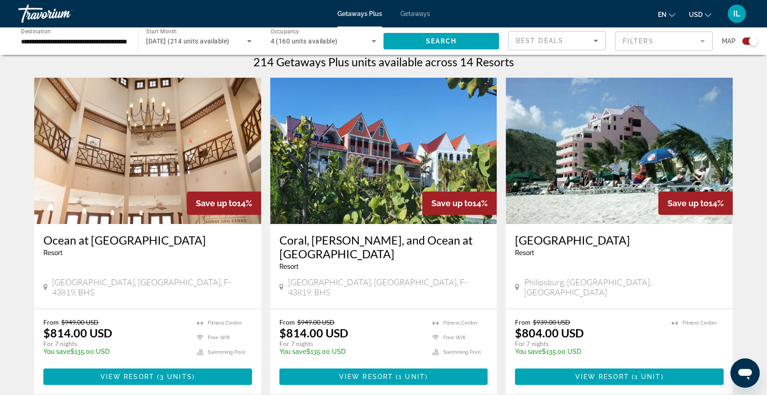
click at [152, 243] on h3 "Ocean at Taino Beach Resort" at bounding box center [147, 240] width 209 height 14
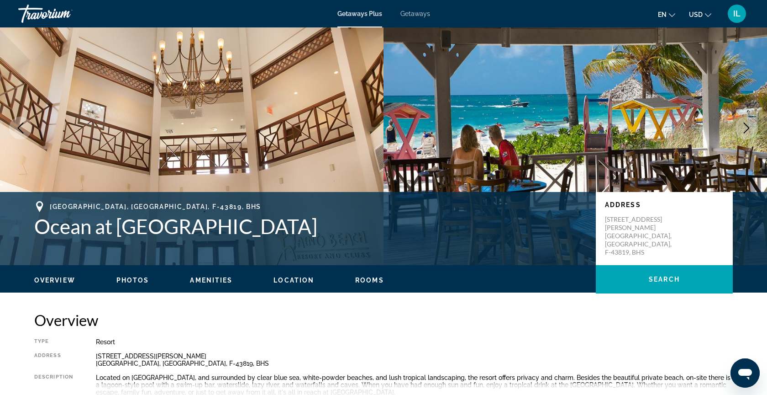
scroll to position [18, 0]
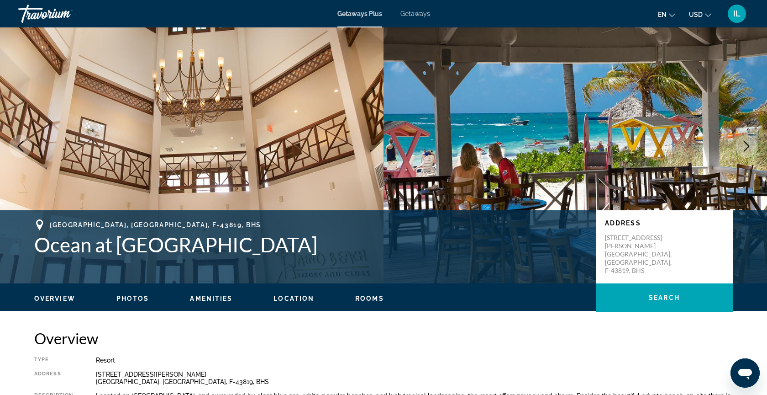
drag, startPoint x: 292, startPoint y: 246, endPoint x: 42, endPoint y: 245, distance: 250.3
click at [42, 245] on h1 "Ocean at Taino Beach Resort" at bounding box center [310, 244] width 553 height 24
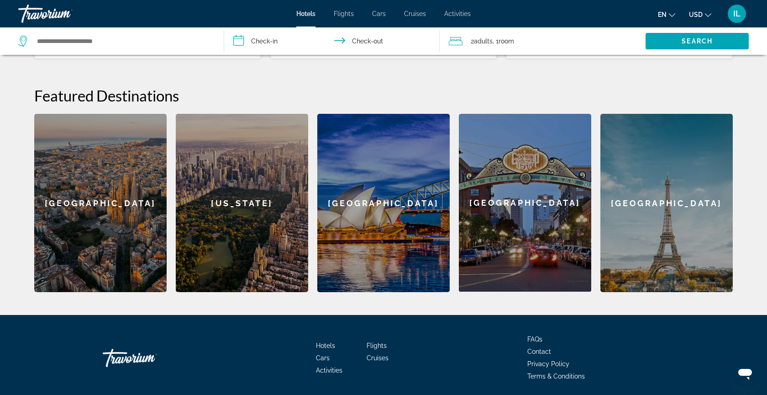
scroll to position [347, 0]
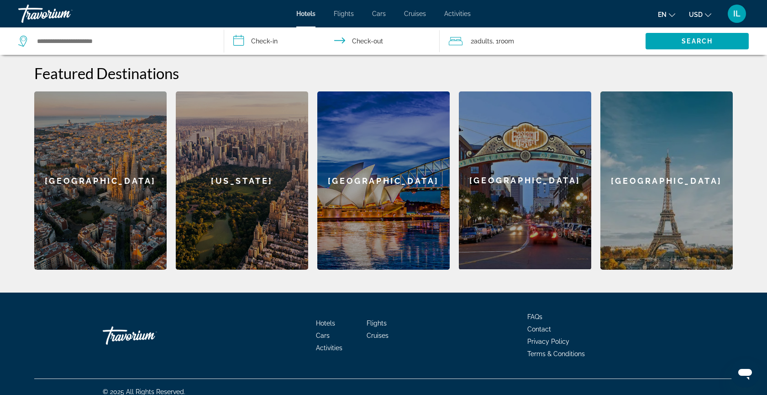
click at [241, 177] on div "[US_STATE]" at bounding box center [242, 180] width 132 height 178
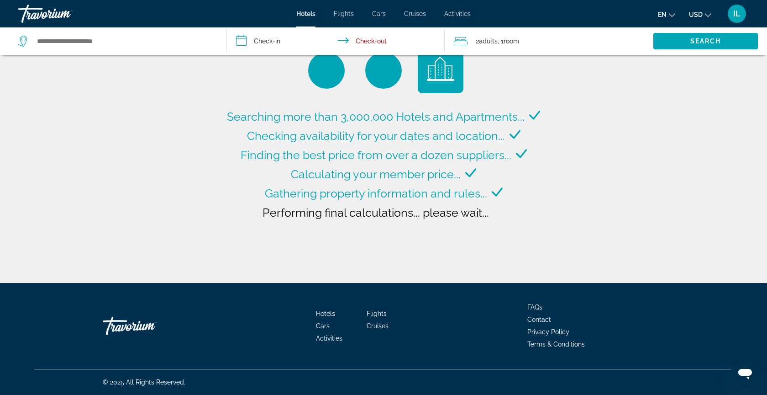
type input "**********"
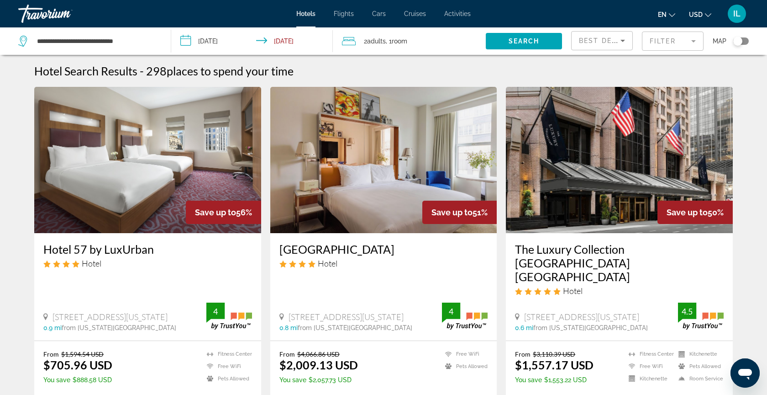
click at [214, 41] on input "**********" at bounding box center [254, 42] width 166 height 30
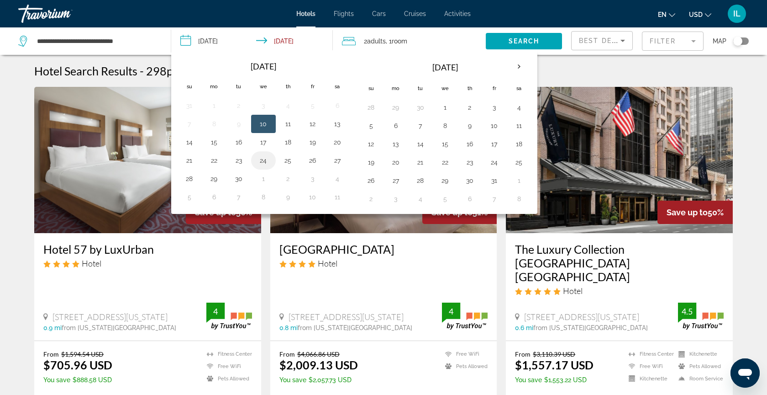
click at [263, 156] on button "24" at bounding box center [263, 160] width 15 height 13
click at [287, 160] on button "25" at bounding box center [288, 160] width 15 height 13
type input "**********"
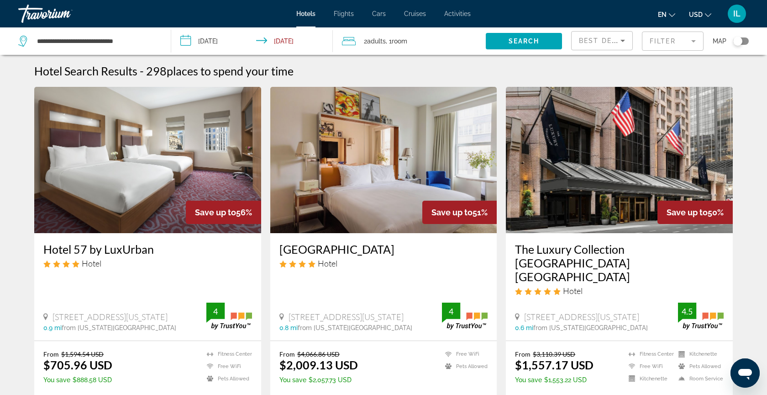
click at [390, 41] on span ", 1 Room rooms" at bounding box center [396, 41] width 21 height 13
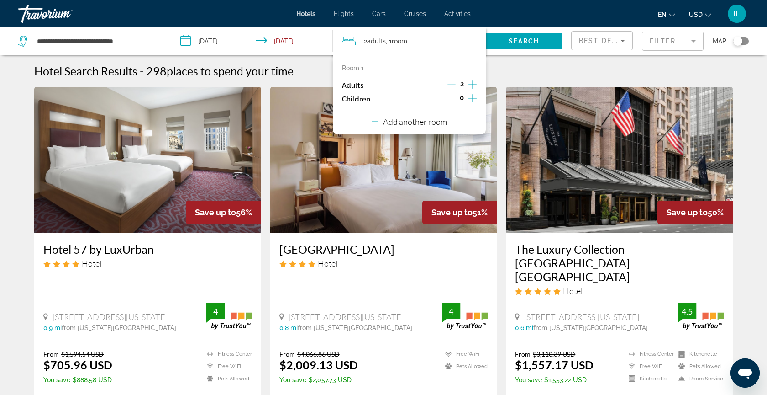
click at [473, 99] on icon "Increment children" at bounding box center [473, 98] width 8 height 11
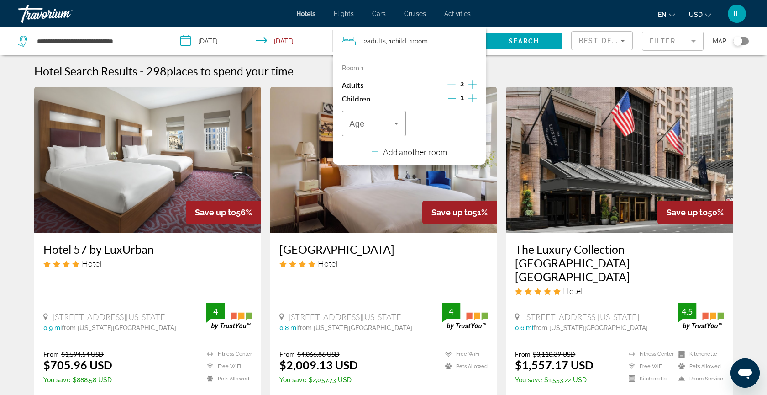
click at [473, 99] on icon "Increment children" at bounding box center [473, 98] width 8 height 11
click at [454, 125] on span "Travelers: 2 adults, 2 children" at bounding box center [442, 123] width 45 height 11
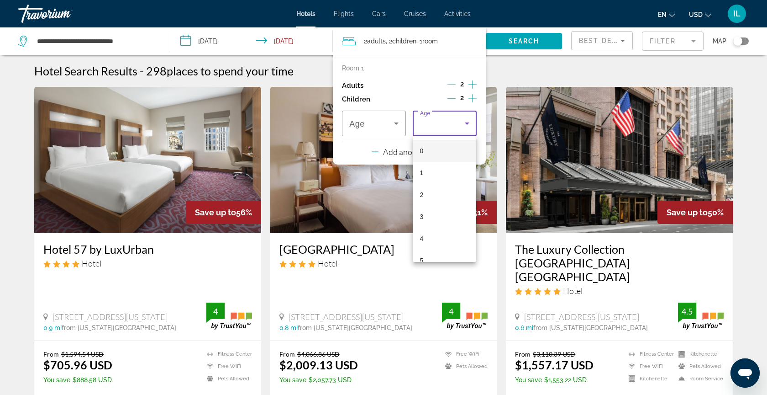
click at [431, 255] on mat-option "5" at bounding box center [445, 260] width 64 height 22
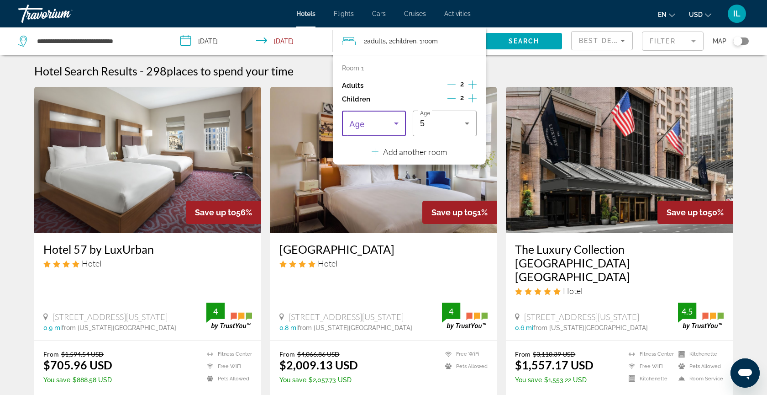
click at [391, 126] on icon "Travelers: 2 adults, 2 children" at bounding box center [396, 123] width 11 height 11
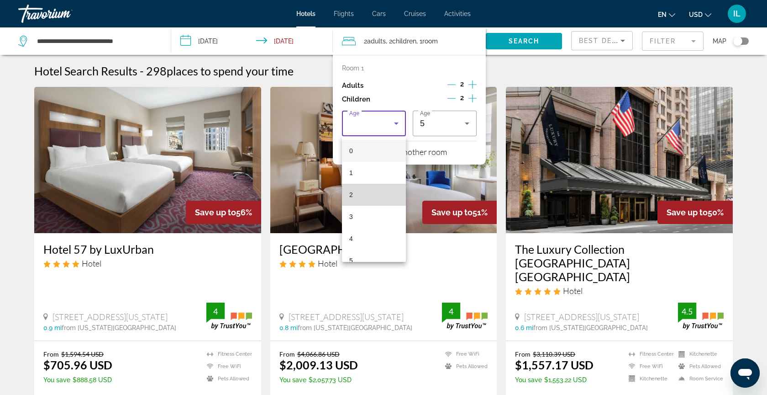
click at [400, 197] on mat-option "2" at bounding box center [374, 195] width 64 height 22
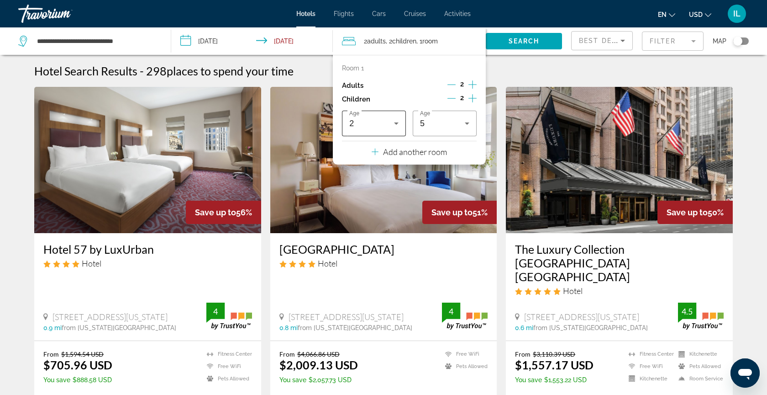
click at [399, 121] on icon "Travelers: 2 adults, 2 children" at bounding box center [396, 123] width 11 height 11
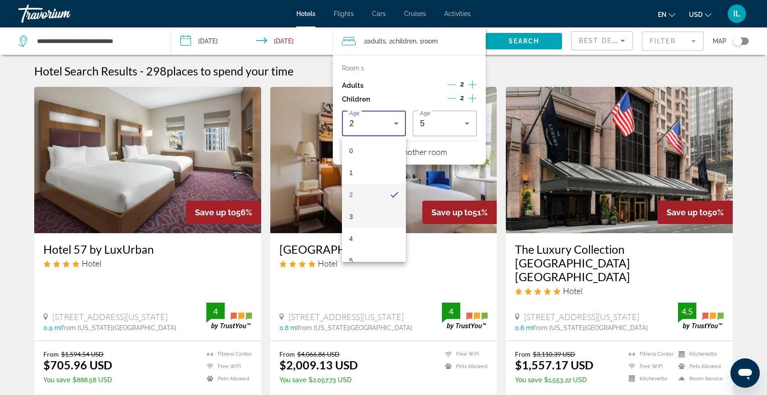
click at [376, 253] on mat-option "5" at bounding box center [374, 260] width 64 height 22
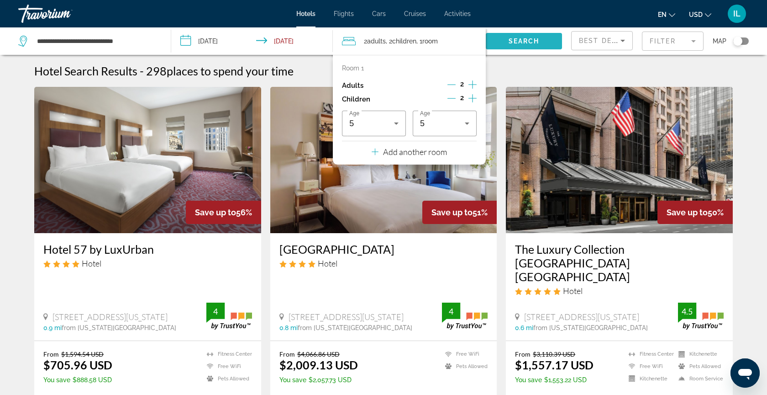
click at [535, 43] on span "Search" at bounding box center [524, 40] width 31 height 7
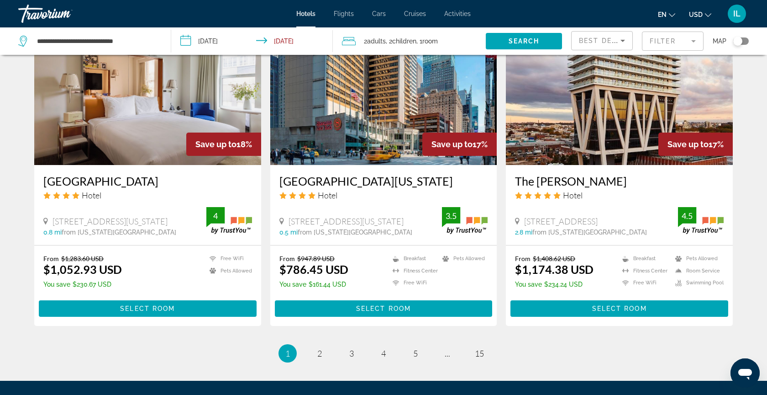
scroll to position [1060, 0]
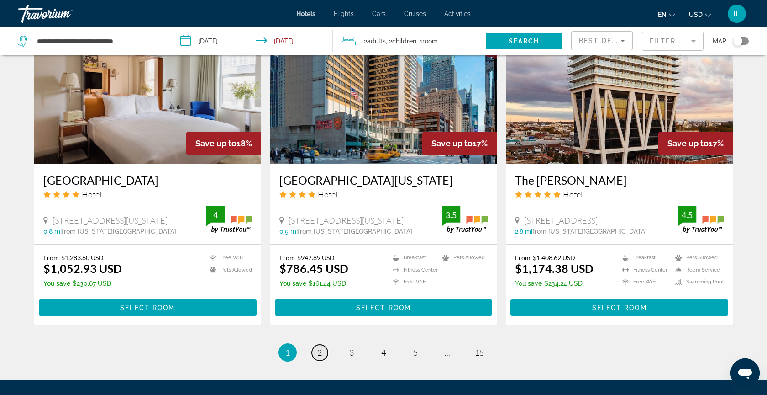
click at [317, 354] on link "page 2" at bounding box center [320, 352] width 16 height 16
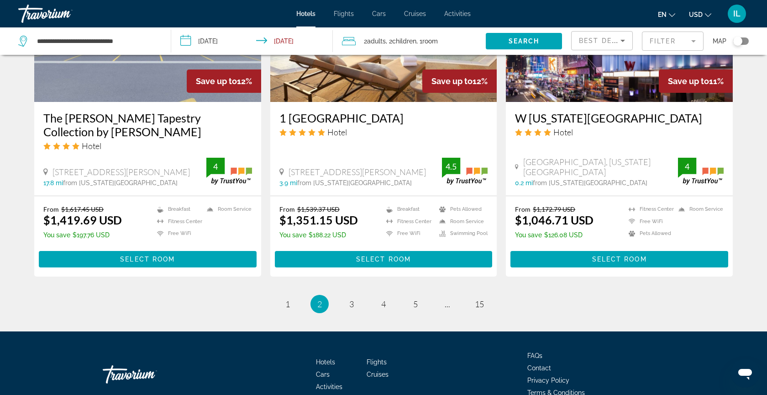
scroll to position [1169, 0]
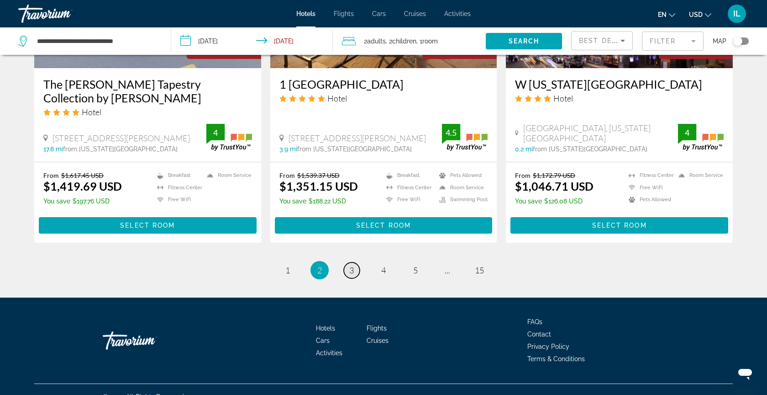
click at [349, 262] on link "page 3" at bounding box center [352, 270] width 16 height 16
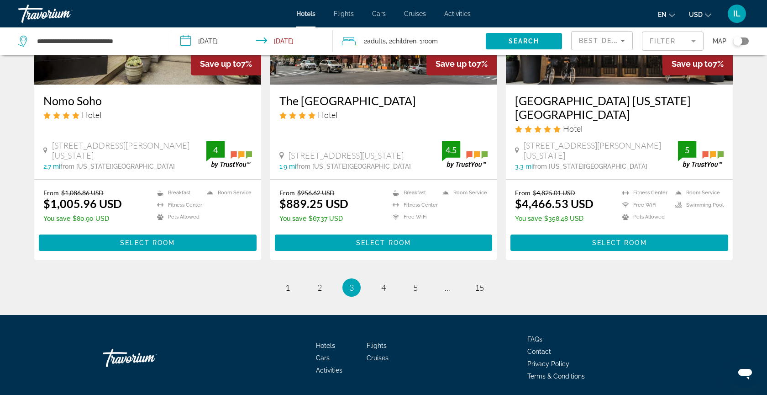
scroll to position [1156, 0]
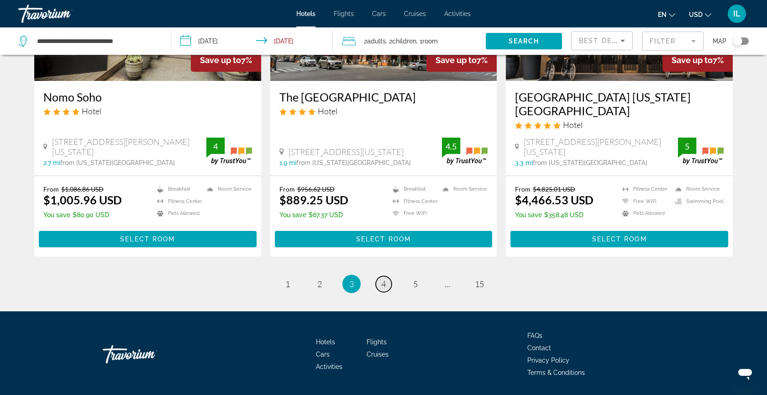
click at [383, 279] on span "4" at bounding box center [383, 284] width 5 height 10
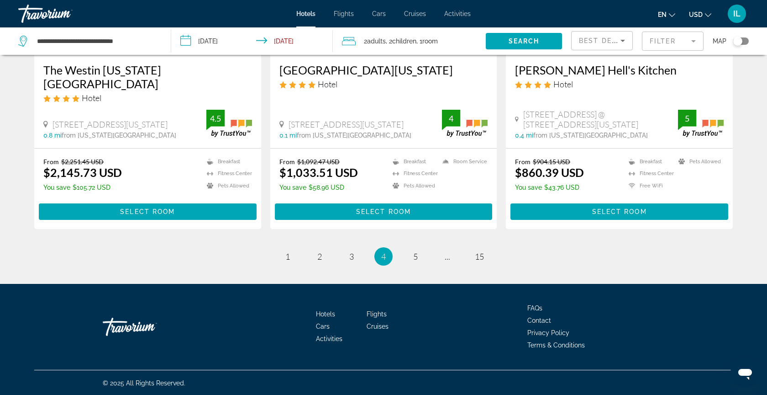
scroll to position [1184, 0]
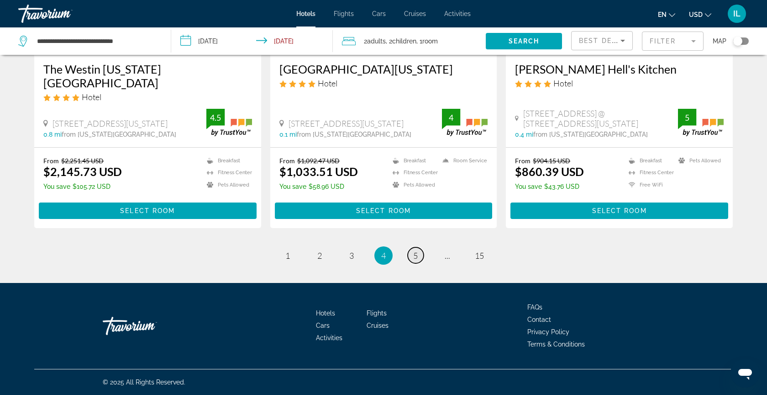
click at [414, 262] on link "page 5" at bounding box center [416, 255] width 16 height 16
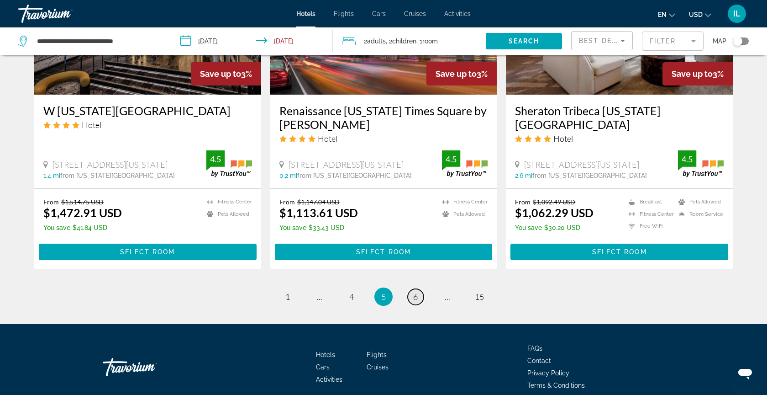
scroll to position [1151, 0]
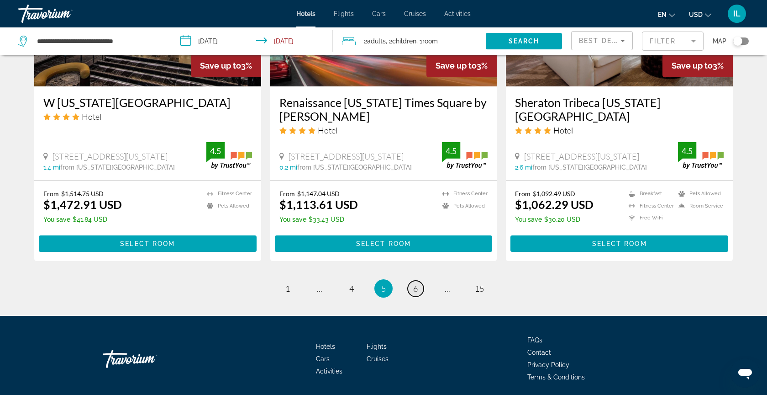
click at [413, 293] on link "page 6" at bounding box center [416, 288] width 16 height 16
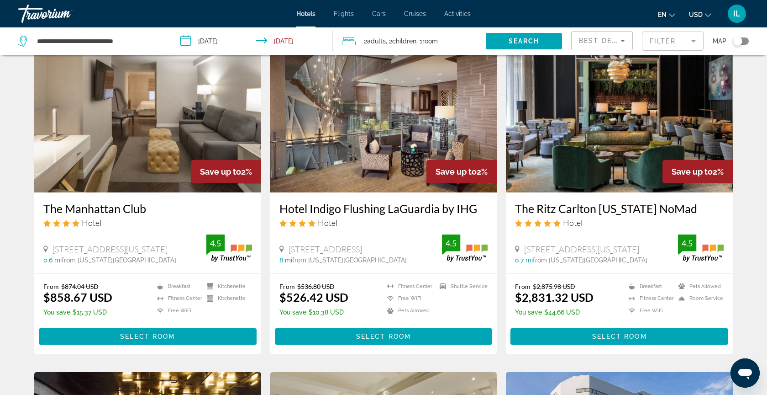
scroll to position [384, 0]
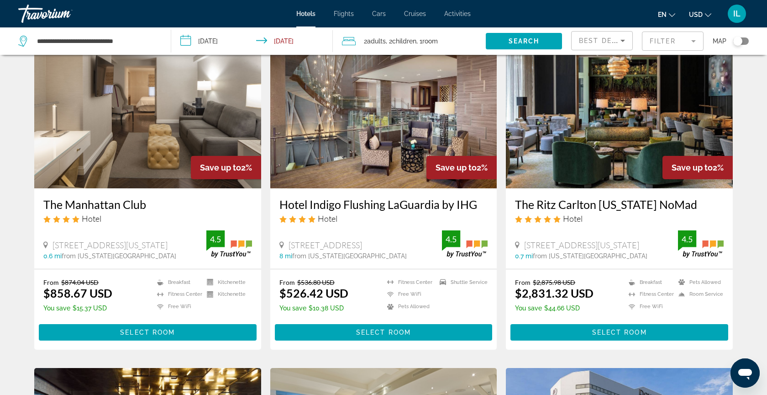
click at [347, 205] on h3 "Hotel Indigo Flushing LaGuardia by IHG" at bounding box center [384, 204] width 209 height 14
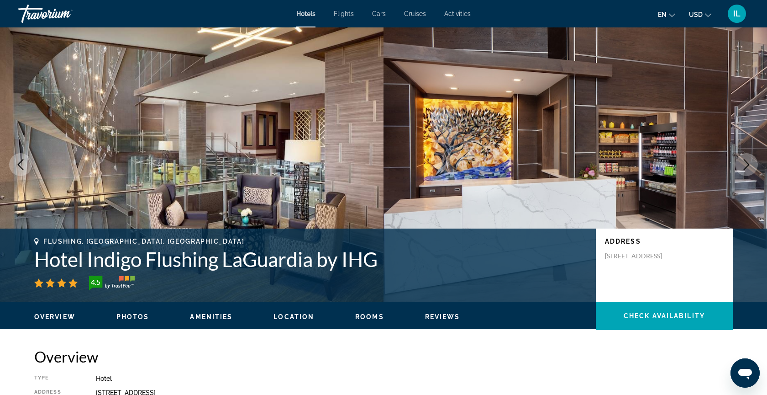
click at [751, 164] on icon "Next image" at bounding box center [746, 164] width 11 height 11
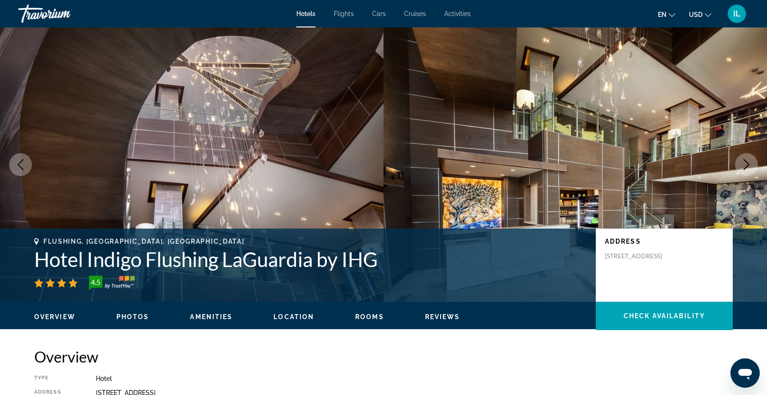
click at [751, 163] on icon "Next image" at bounding box center [746, 164] width 11 height 11
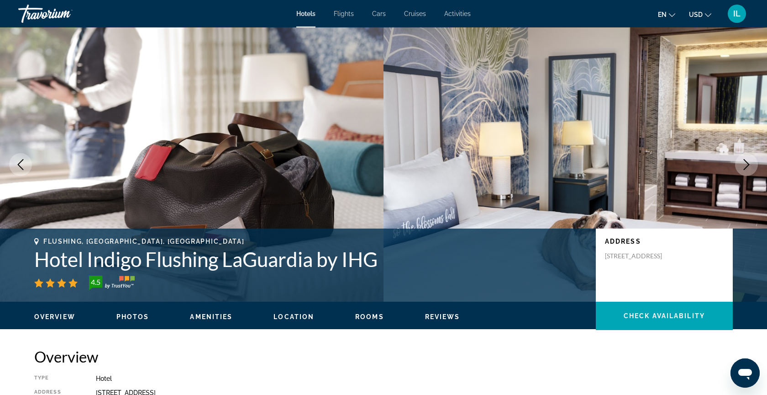
click at [751, 164] on icon "Next image" at bounding box center [746, 164] width 11 height 11
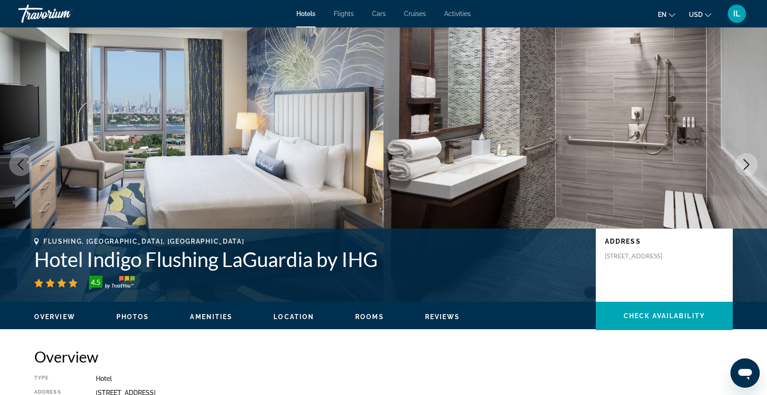
click at [751, 164] on icon "Next image" at bounding box center [746, 164] width 11 height 11
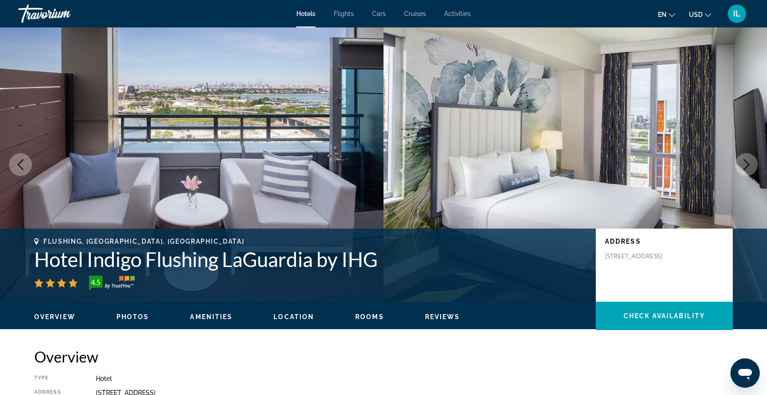
click at [751, 164] on icon "Next image" at bounding box center [746, 164] width 11 height 11
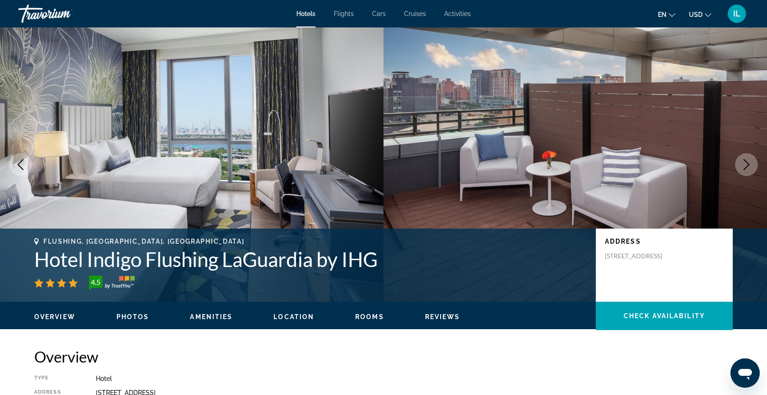
click at [751, 164] on icon "Next image" at bounding box center [746, 164] width 11 height 11
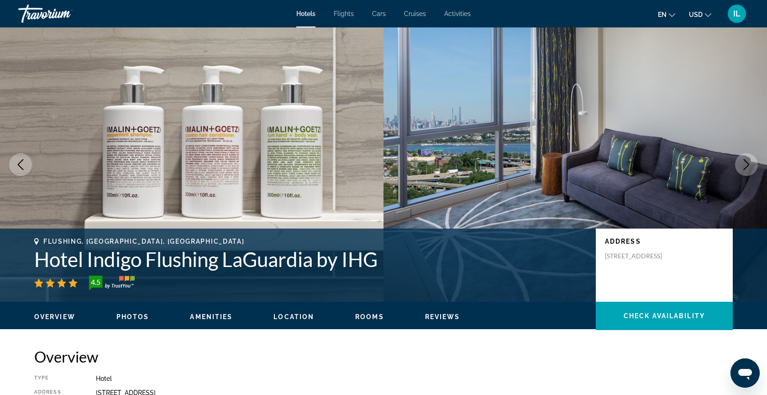
click at [751, 164] on icon "Next image" at bounding box center [746, 164] width 11 height 11
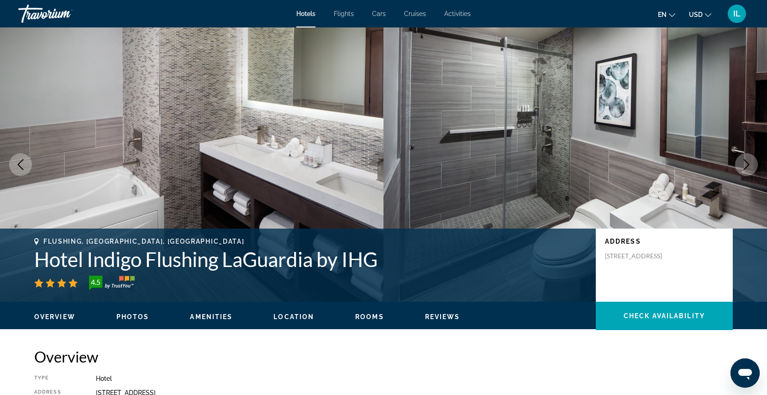
click at [751, 164] on icon "Next image" at bounding box center [746, 164] width 11 height 11
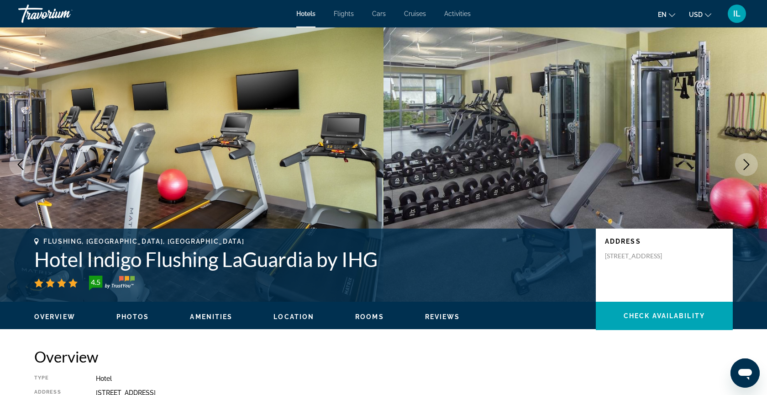
click at [751, 164] on icon "Next image" at bounding box center [746, 164] width 11 height 11
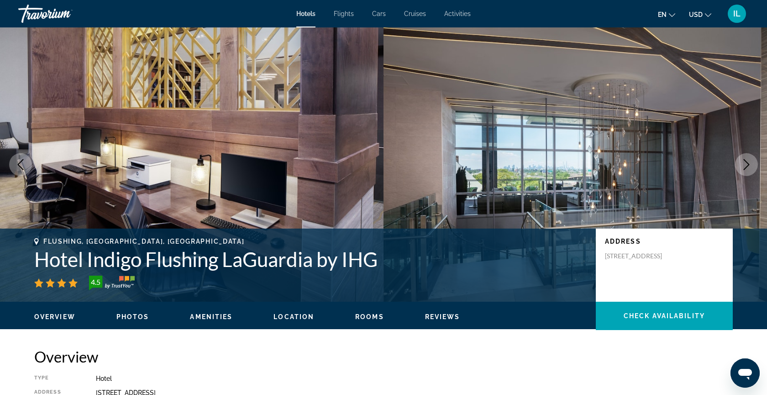
click at [752, 165] on icon "Next image" at bounding box center [746, 164] width 11 height 11
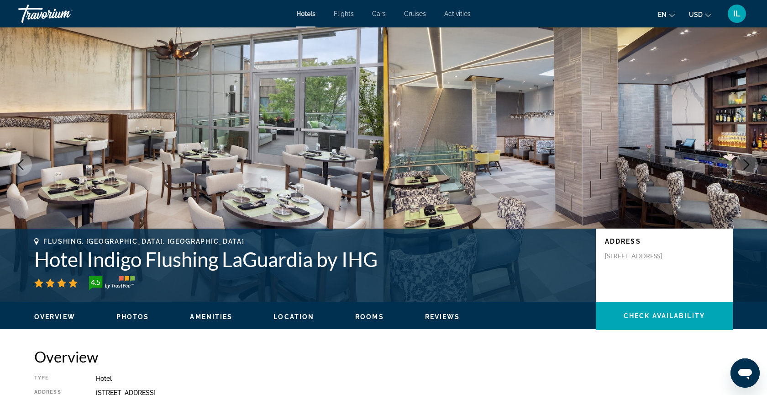
click at [752, 165] on icon "Next image" at bounding box center [746, 164] width 11 height 11
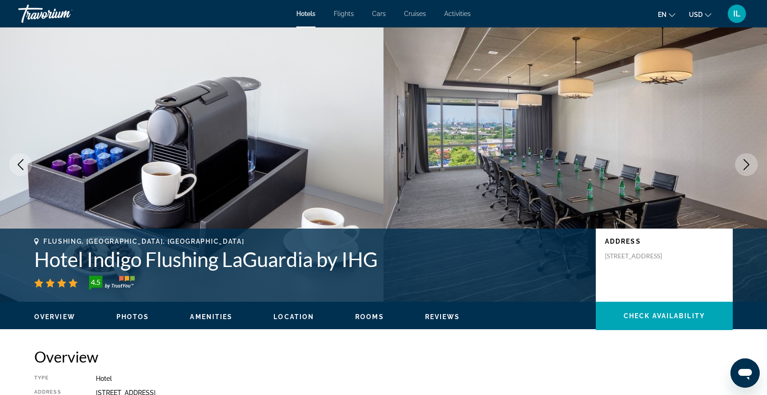
click at [752, 165] on icon "Next image" at bounding box center [746, 164] width 11 height 11
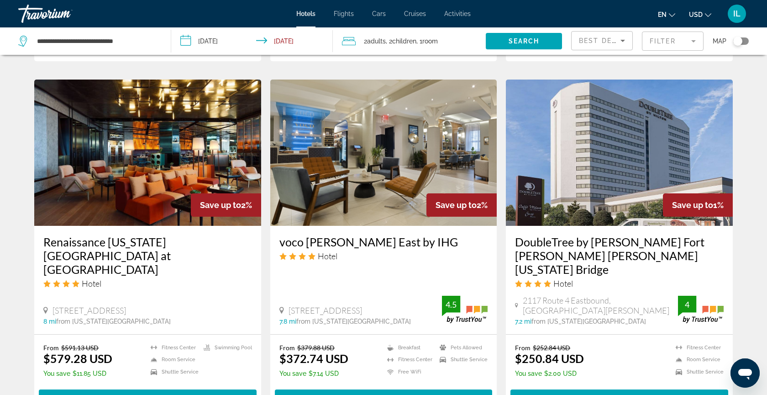
scroll to position [676, 0]
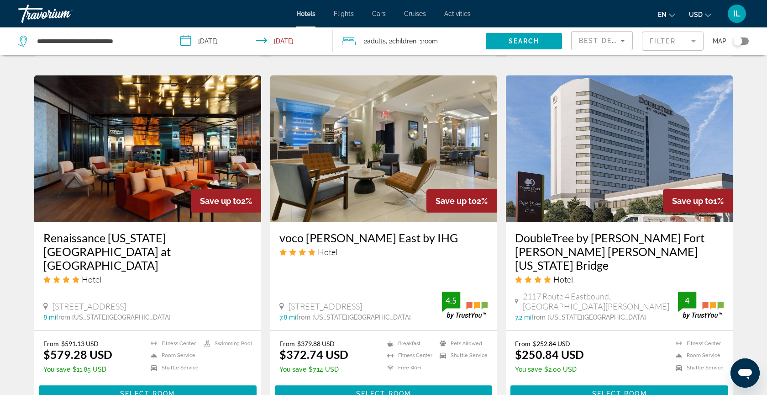
click at [373, 239] on h3 "voco [PERSON_NAME] East by IHG" at bounding box center [384, 238] width 209 height 14
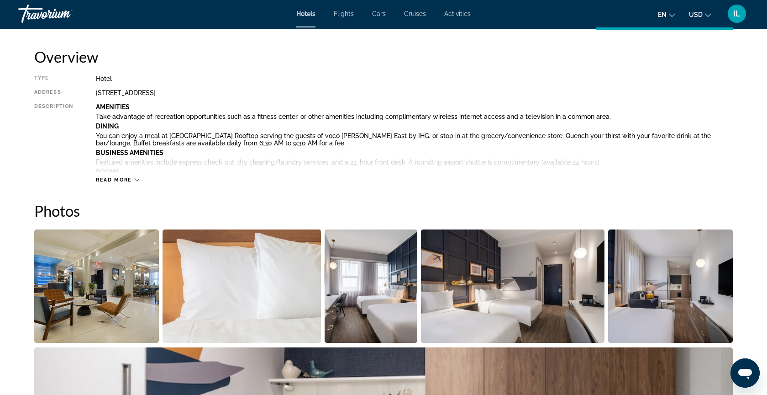
scroll to position [292, 0]
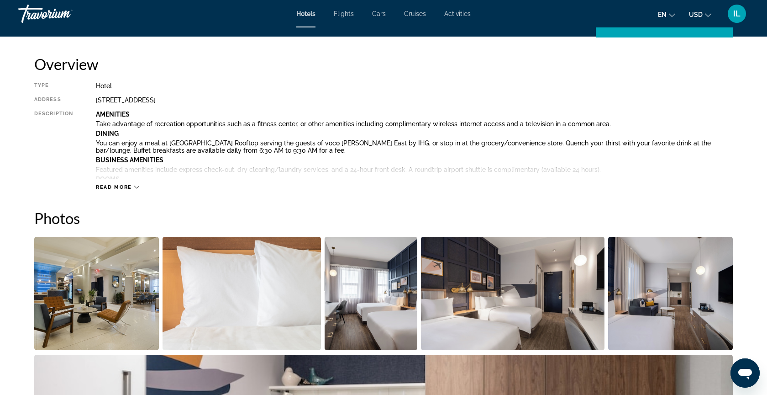
click at [553, 292] on img "Open full-screen image slider" at bounding box center [513, 293] width 184 height 113
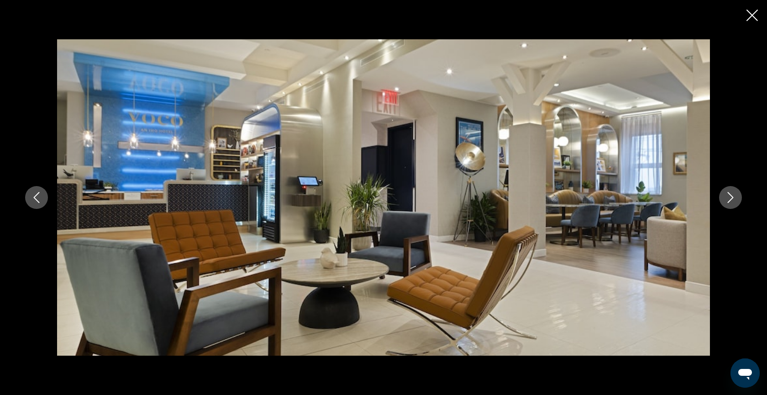
click at [727, 204] on button "Next image" at bounding box center [730, 197] width 23 height 23
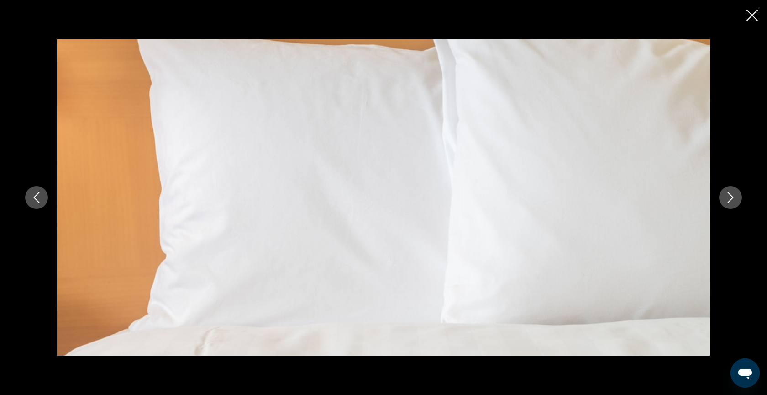
click at [727, 204] on button "Next image" at bounding box center [730, 197] width 23 height 23
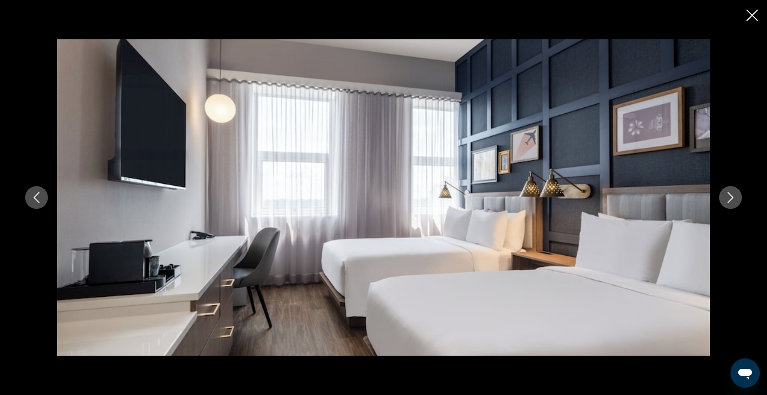
click at [727, 205] on button "Next image" at bounding box center [730, 197] width 23 height 23
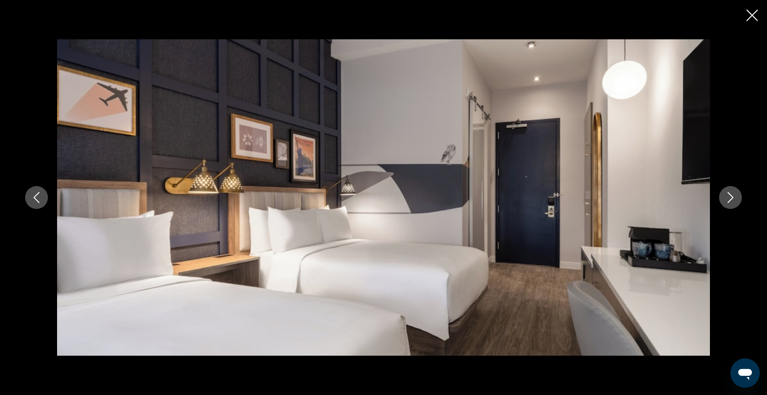
click at [727, 205] on button "Next image" at bounding box center [730, 197] width 23 height 23
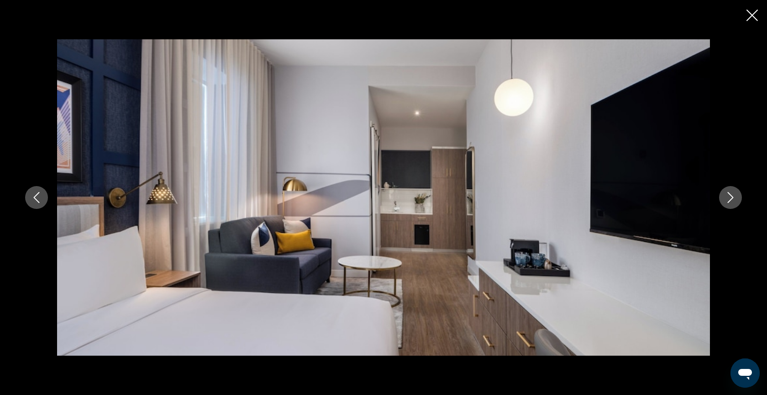
click at [727, 205] on button "Next image" at bounding box center [730, 197] width 23 height 23
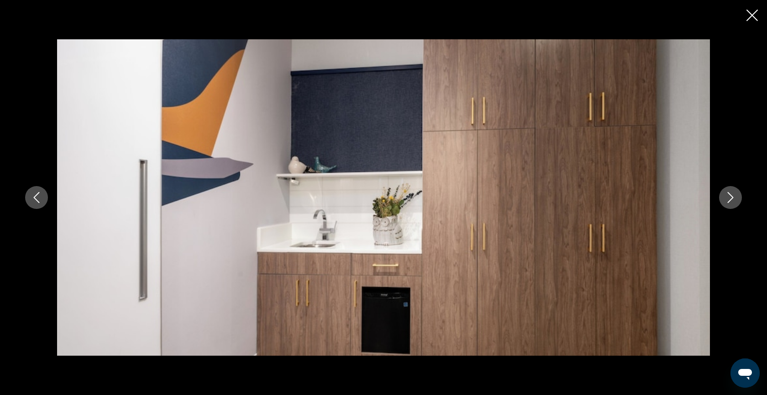
click at [727, 205] on button "Next image" at bounding box center [730, 197] width 23 height 23
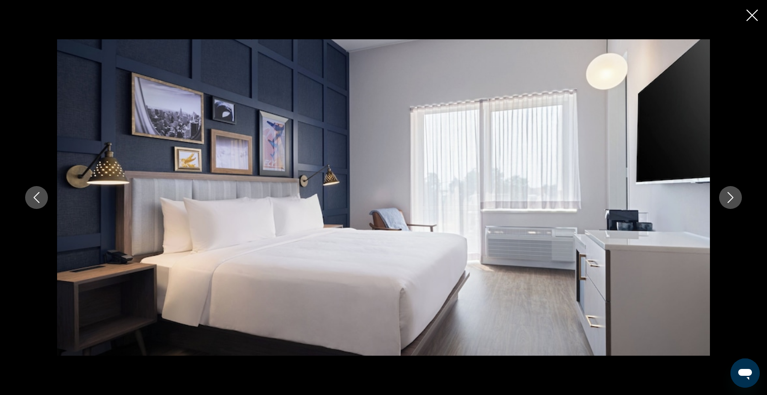
click at [727, 205] on button "Next image" at bounding box center [730, 197] width 23 height 23
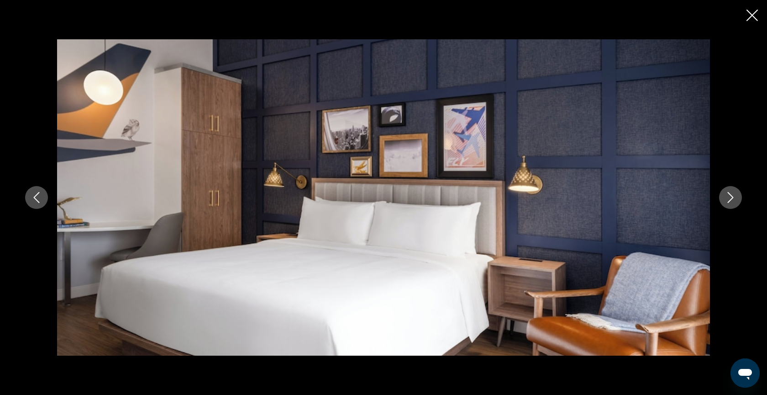
click at [727, 205] on button "Next image" at bounding box center [730, 197] width 23 height 23
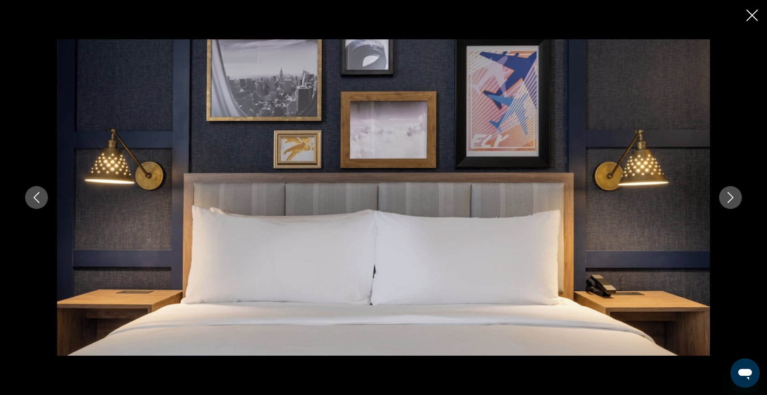
click at [727, 205] on button "Next image" at bounding box center [730, 197] width 23 height 23
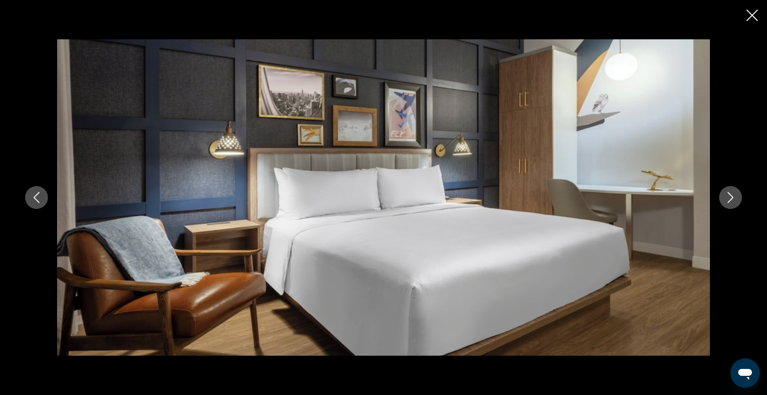
click at [727, 205] on button "Next image" at bounding box center [730, 197] width 23 height 23
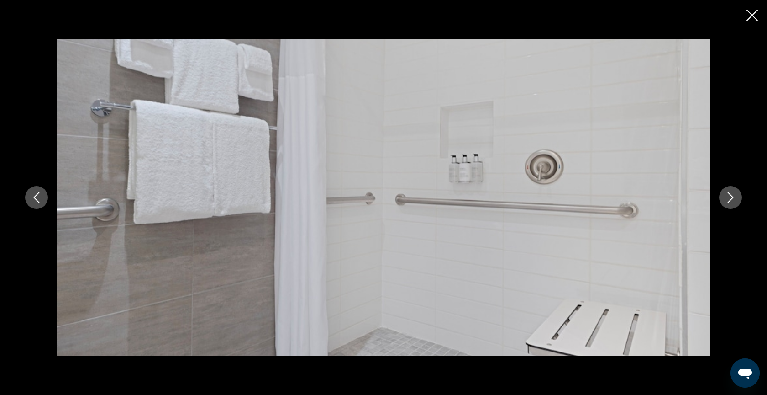
click at [727, 205] on button "Next image" at bounding box center [730, 197] width 23 height 23
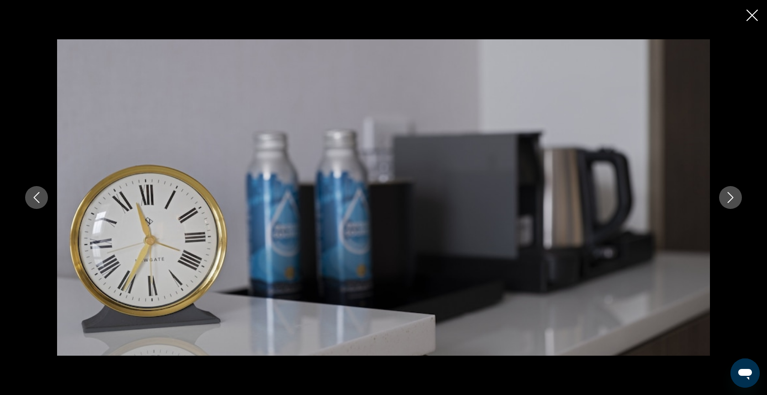
click at [727, 205] on button "Next image" at bounding box center [730, 197] width 23 height 23
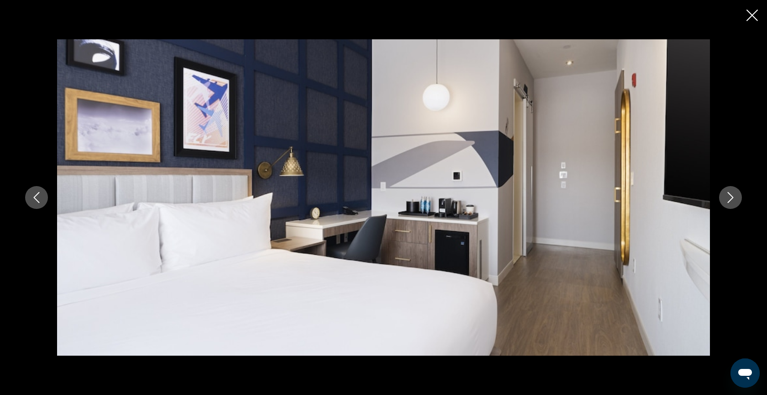
click at [727, 205] on button "Next image" at bounding box center [730, 197] width 23 height 23
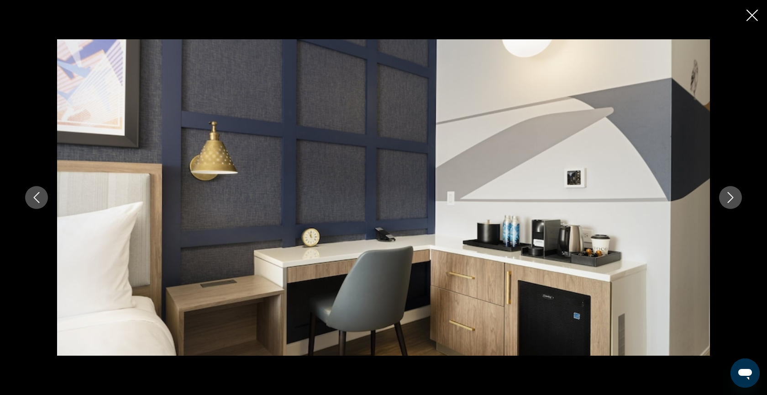
click at [753, 18] on icon "Close slideshow" at bounding box center [752, 15] width 11 height 11
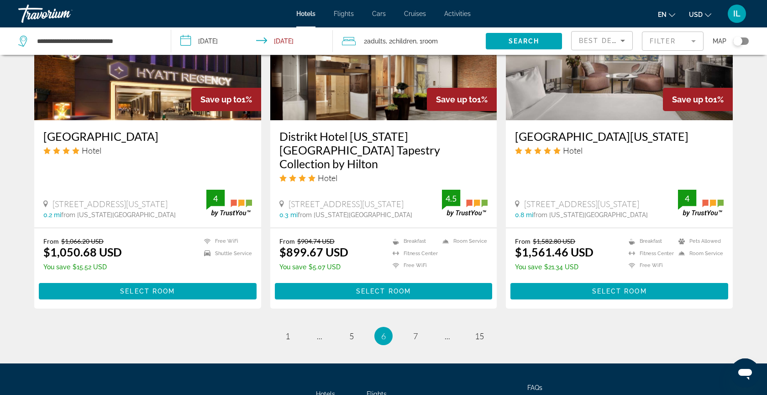
scroll to position [1133, 0]
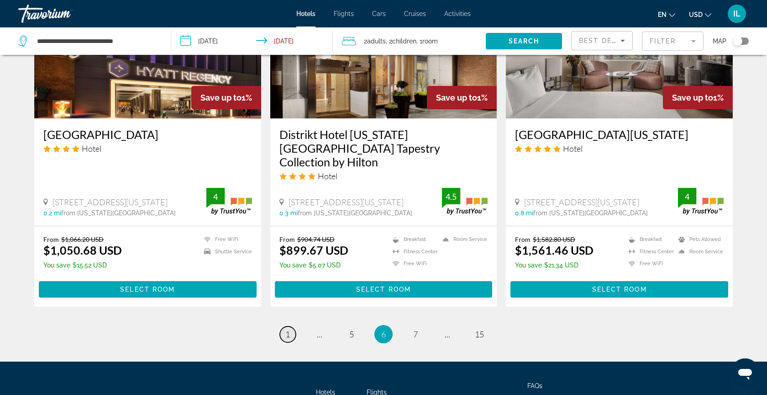
click at [290, 326] on link "page 1" at bounding box center [288, 334] width 16 height 16
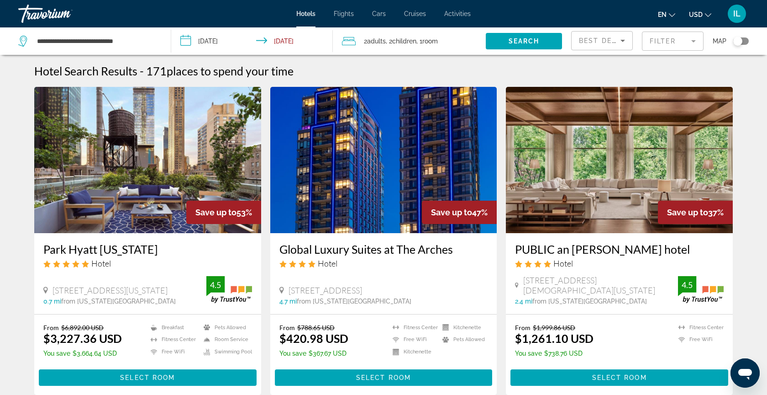
click at [368, 247] on h3 "Global Luxury Suites at The Arches" at bounding box center [384, 249] width 209 height 14
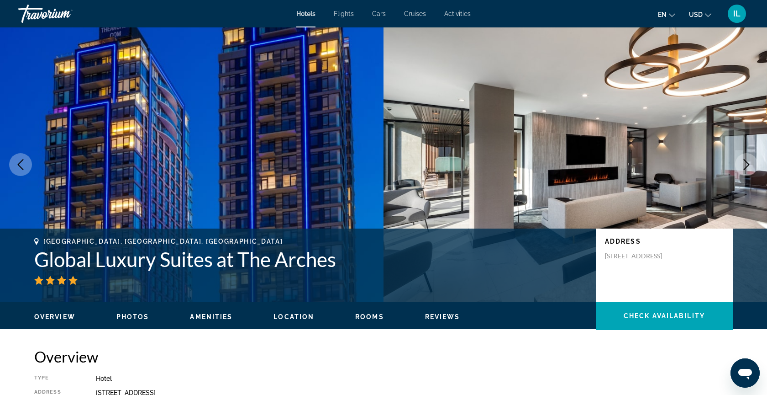
click at [750, 164] on icon "Next image" at bounding box center [746, 164] width 11 height 11
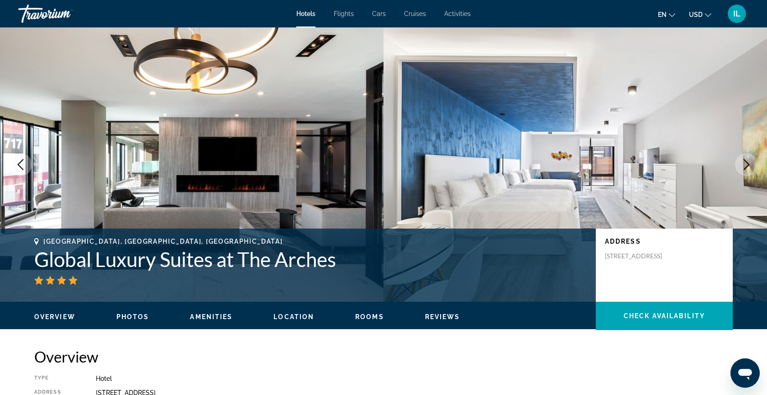
click at [750, 165] on icon "Next image" at bounding box center [746, 164] width 11 height 11
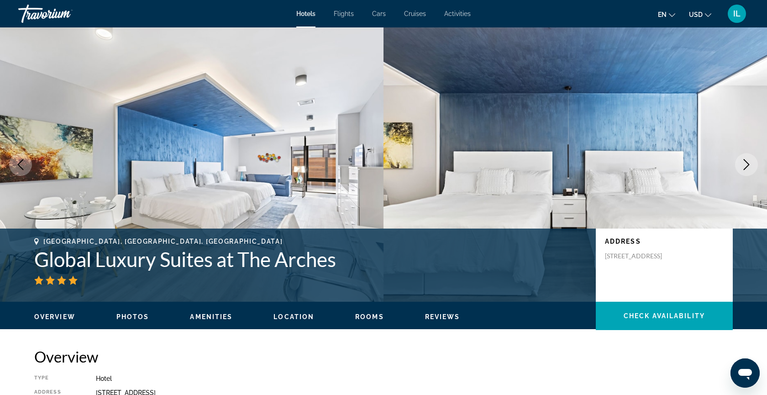
click at [750, 165] on icon "Next image" at bounding box center [746, 164] width 11 height 11
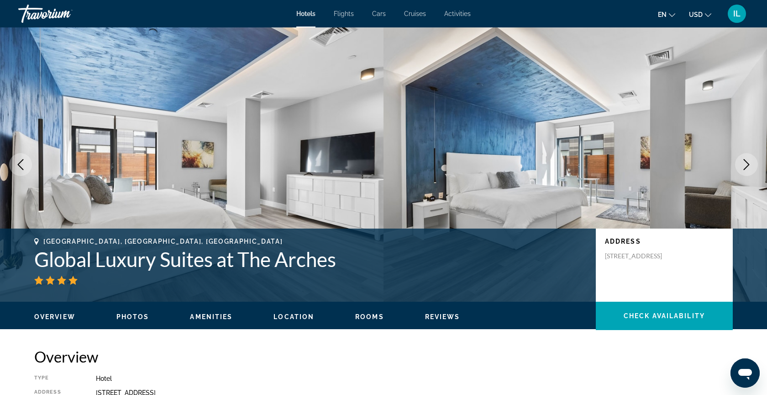
click at [750, 166] on icon "Next image" at bounding box center [746, 164] width 11 height 11
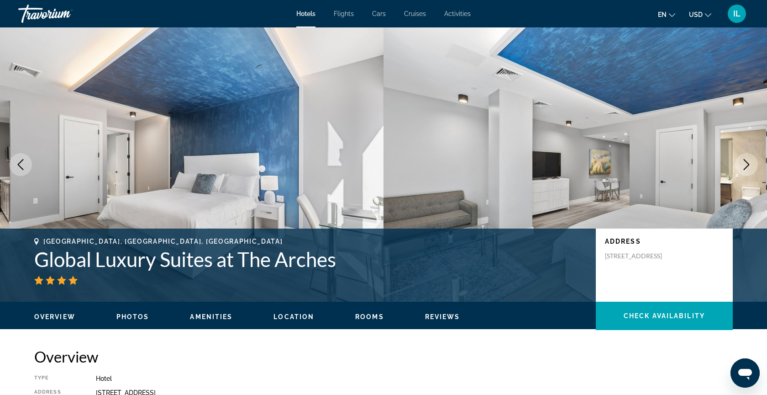
click at [750, 166] on icon "Next image" at bounding box center [746, 164] width 11 height 11
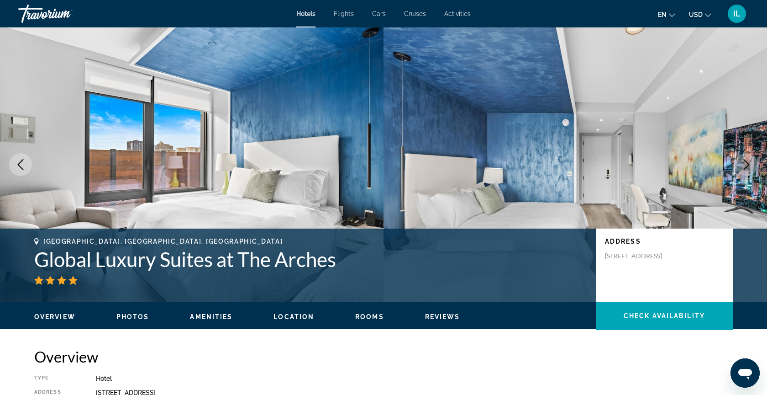
click at [750, 166] on icon "Next image" at bounding box center [746, 164] width 11 height 11
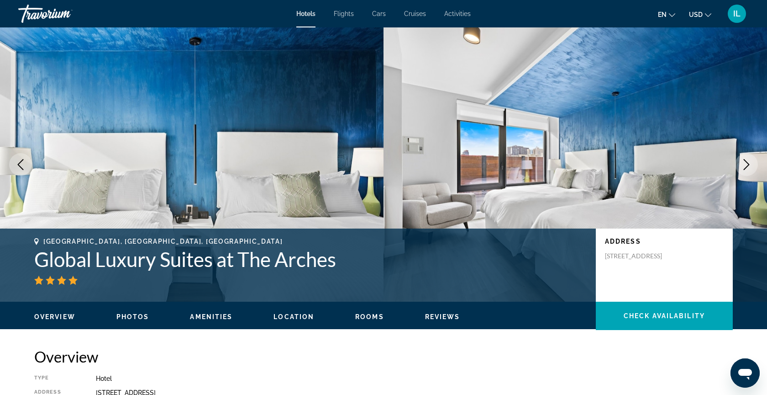
click at [750, 167] on icon "Next image" at bounding box center [746, 164] width 11 height 11
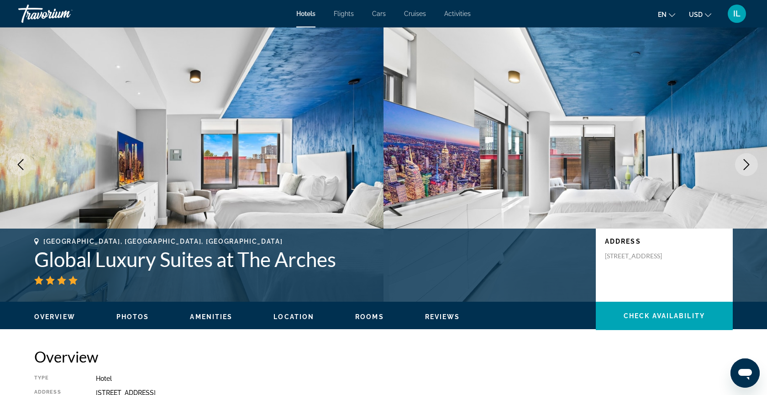
click at [750, 167] on icon "Next image" at bounding box center [746, 164] width 11 height 11
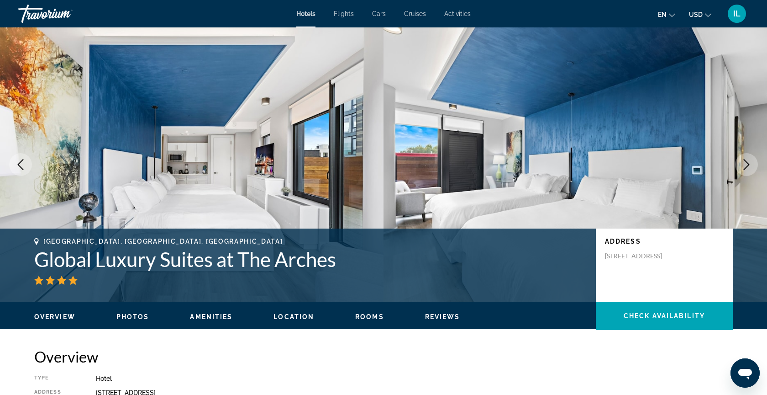
click at [750, 168] on icon "Next image" at bounding box center [746, 164] width 11 height 11
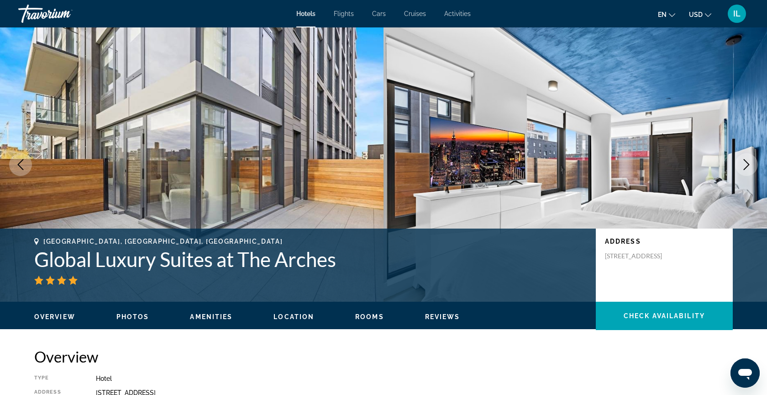
click at [750, 168] on icon "Next image" at bounding box center [746, 164] width 11 height 11
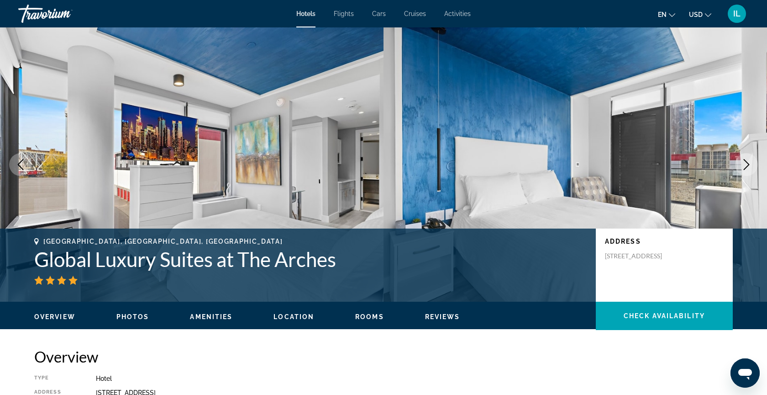
click at [750, 168] on icon "Next image" at bounding box center [746, 164] width 11 height 11
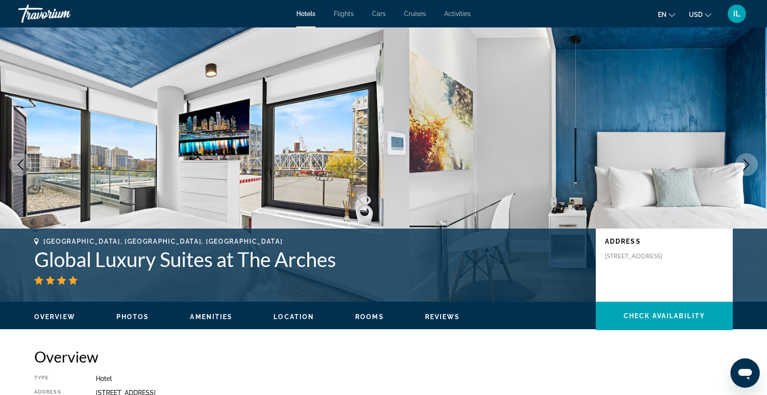
click at [750, 168] on icon "Next image" at bounding box center [746, 164] width 11 height 11
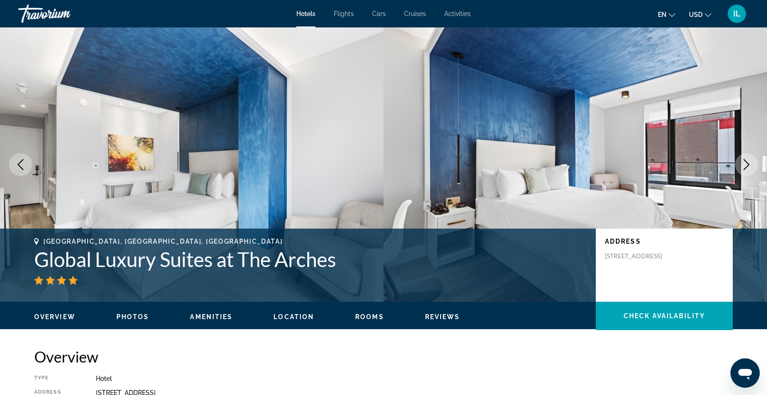
click at [750, 169] on icon "Next image" at bounding box center [746, 164] width 11 height 11
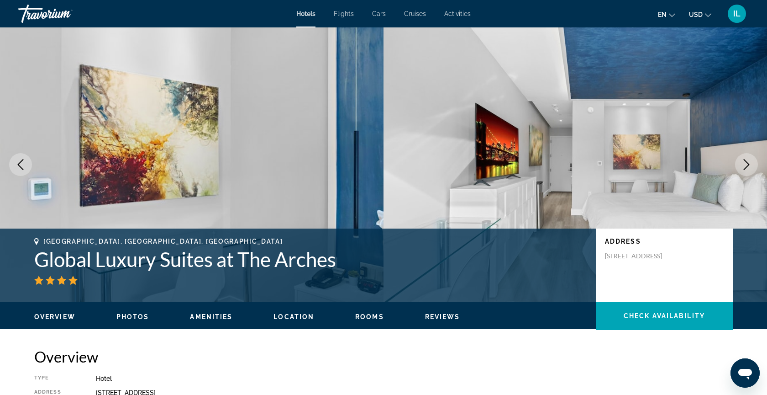
click at [750, 169] on icon "Next image" at bounding box center [746, 164] width 11 height 11
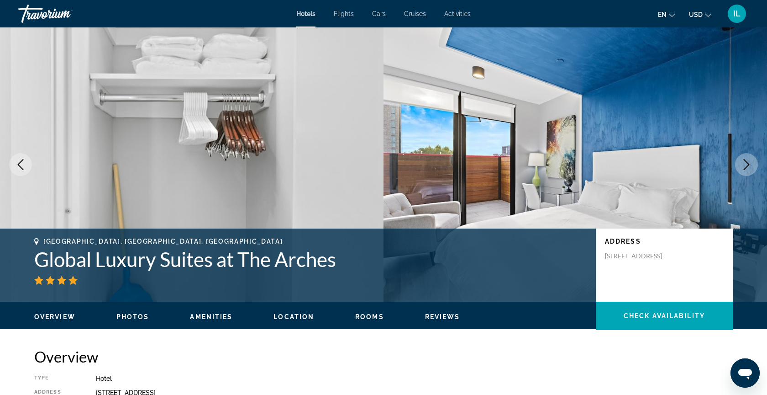
click at [750, 169] on icon "Next image" at bounding box center [746, 164] width 11 height 11
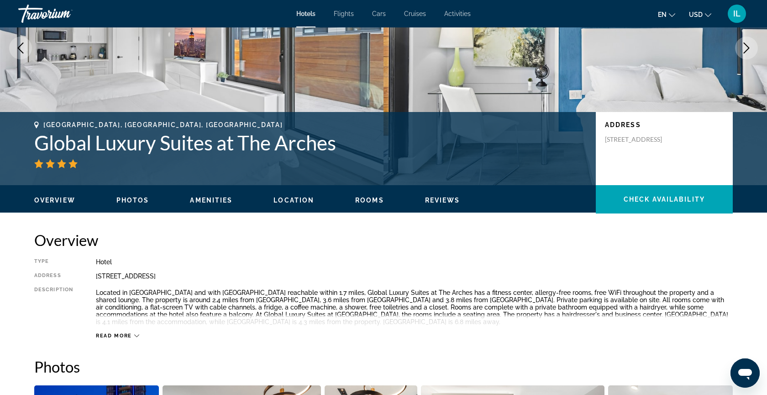
scroll to position [110, 0]
